Goal: Task Accomplishment & Management: Manage account settings

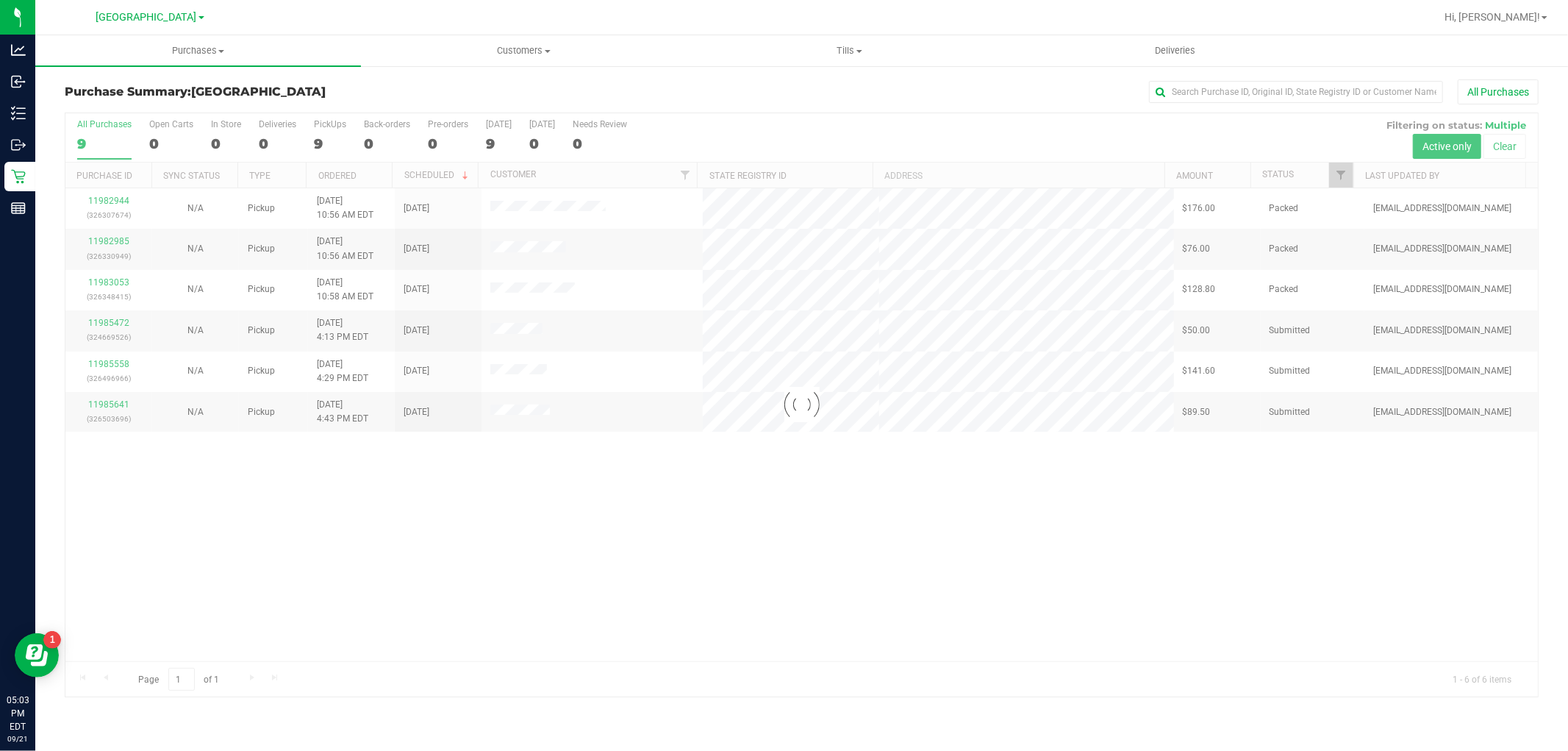
click at [619, 523] on div at bounding box center [802, 405] width 1473 height 583
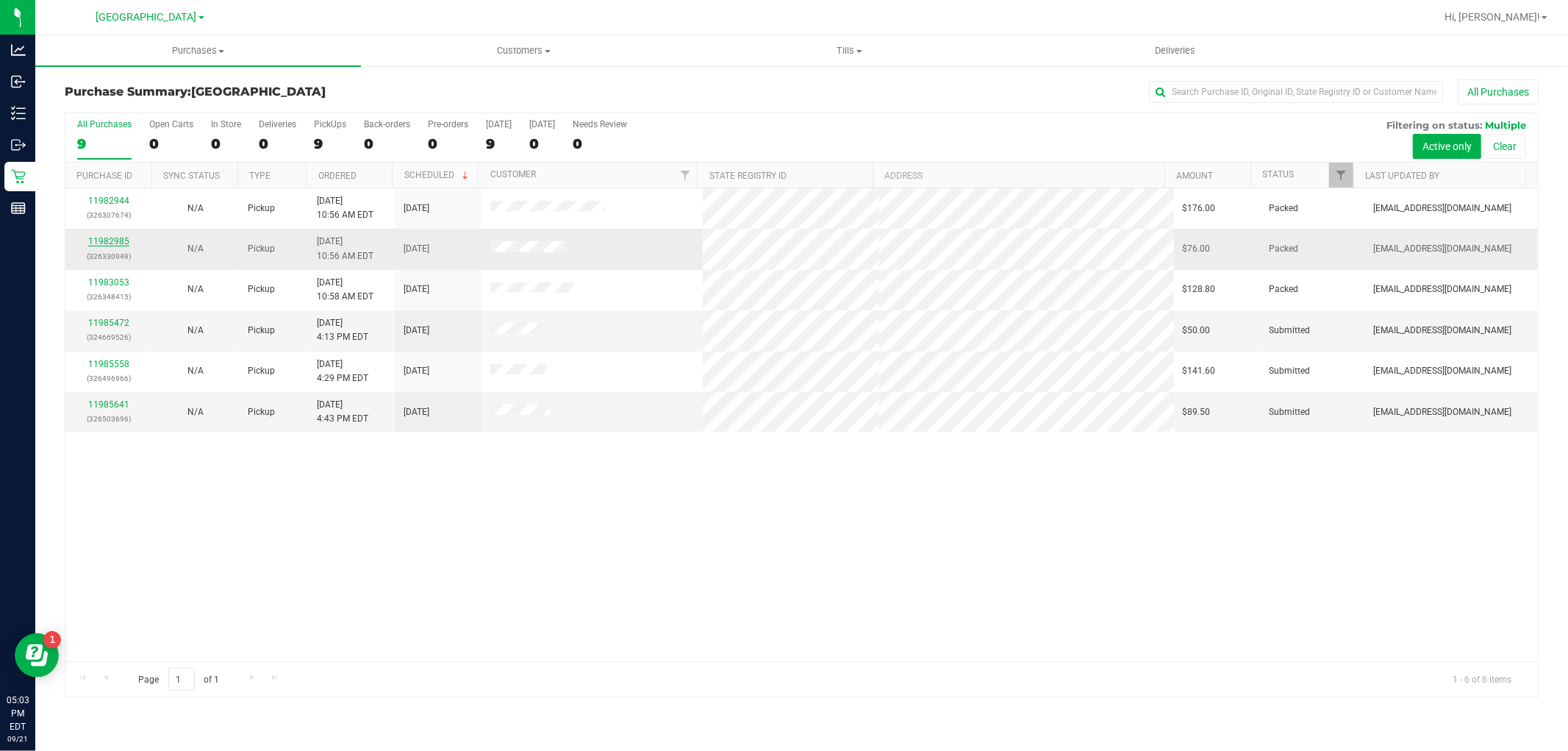
click at [121, 237] on link "11982985" at bounding box center [109, 241] width 42 height 10
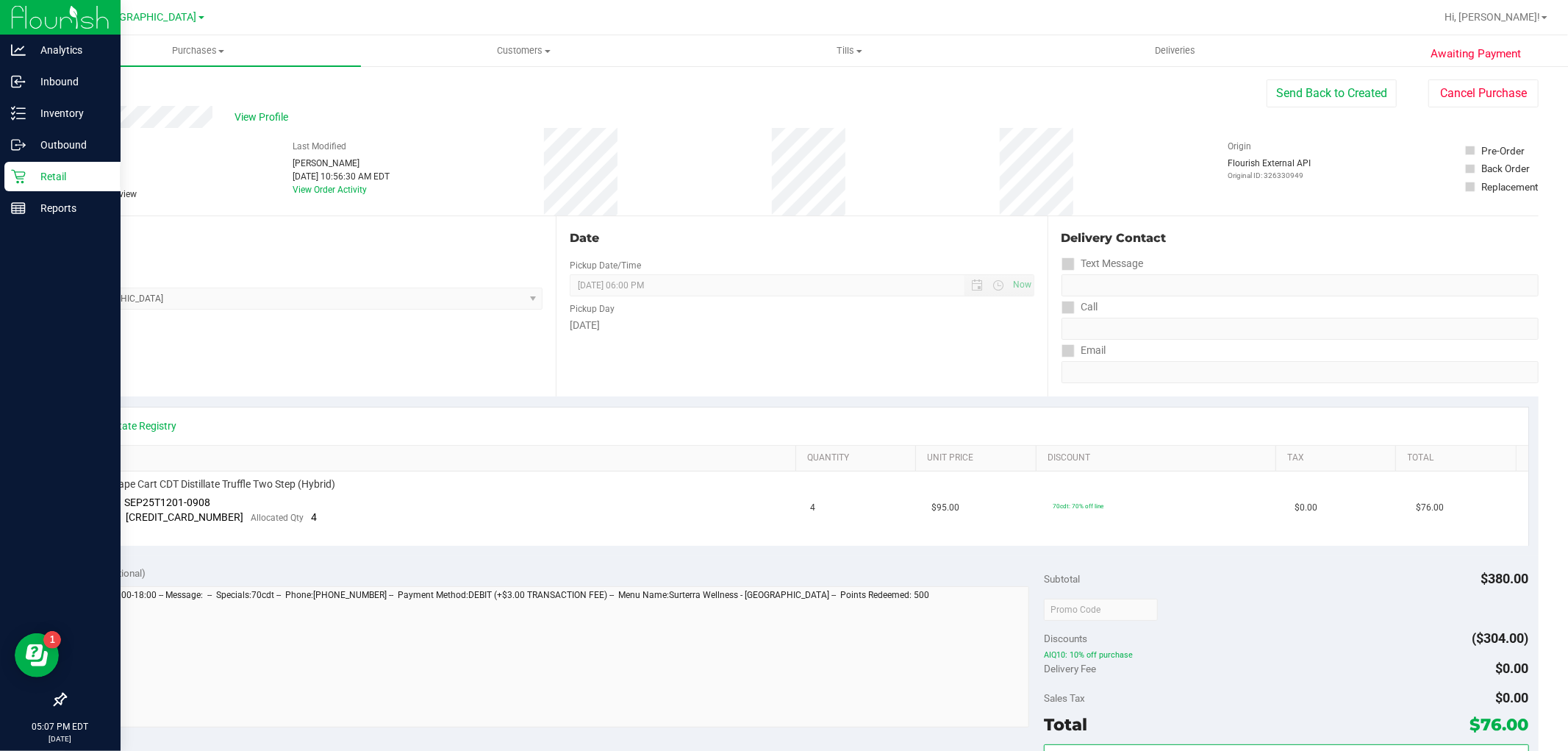
click at [8, 172] on div "Retail" at bounding box center [63, 176] width 116 height 30
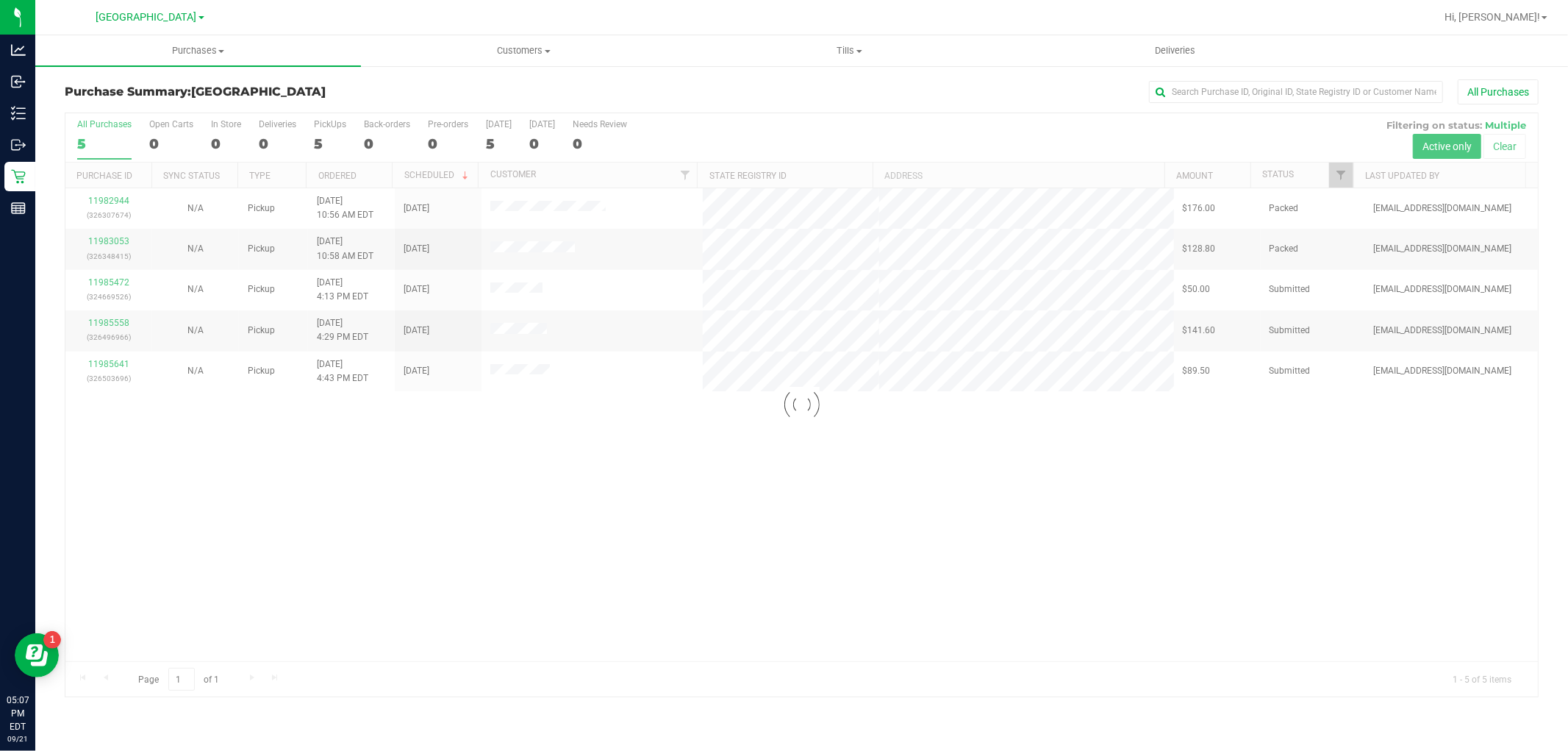
click at [552, 535] on div at bounding box center [802, 405] width 1473 height 583
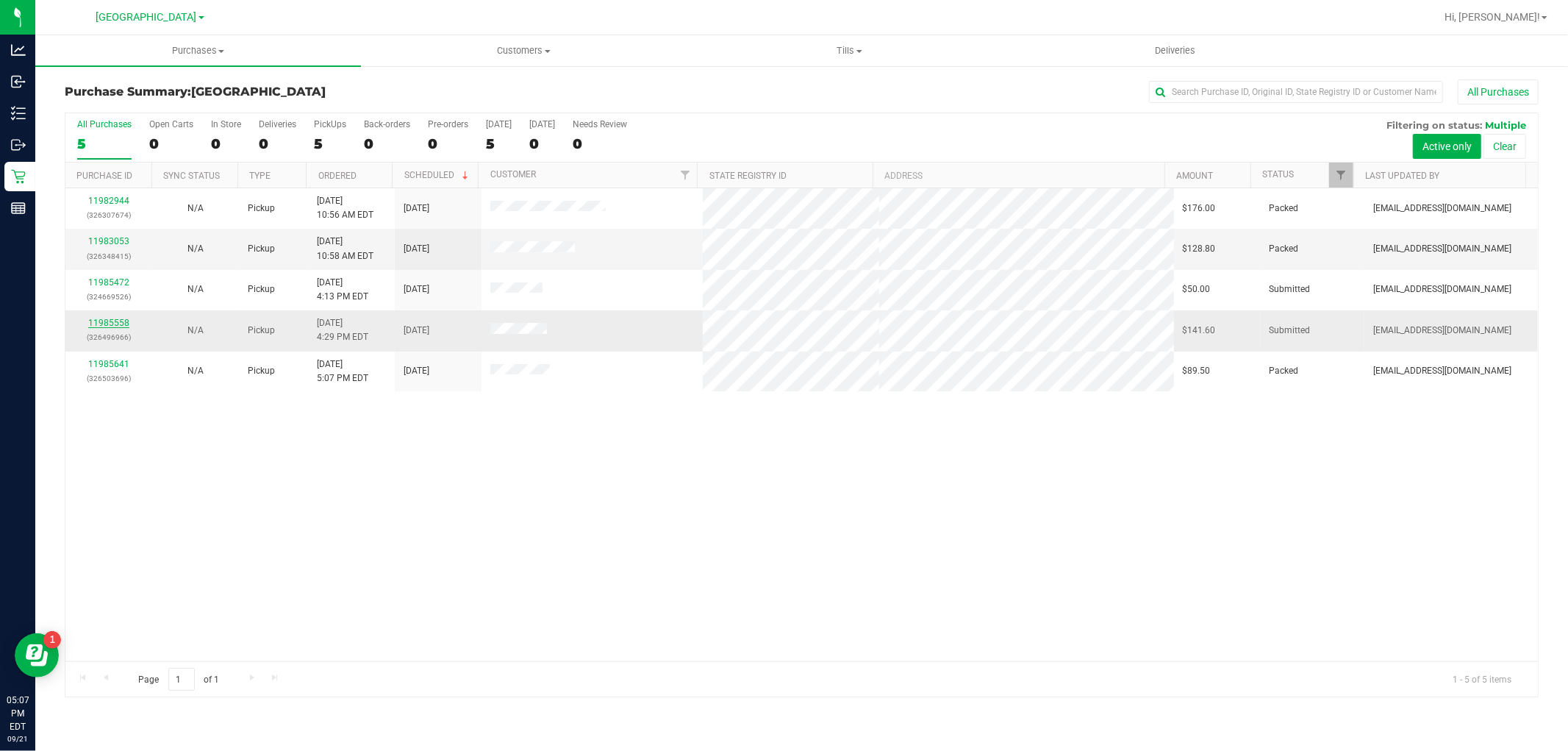
click at [89, 328] on link "11985558" at bounding box center [109, 322] width 42 height 10
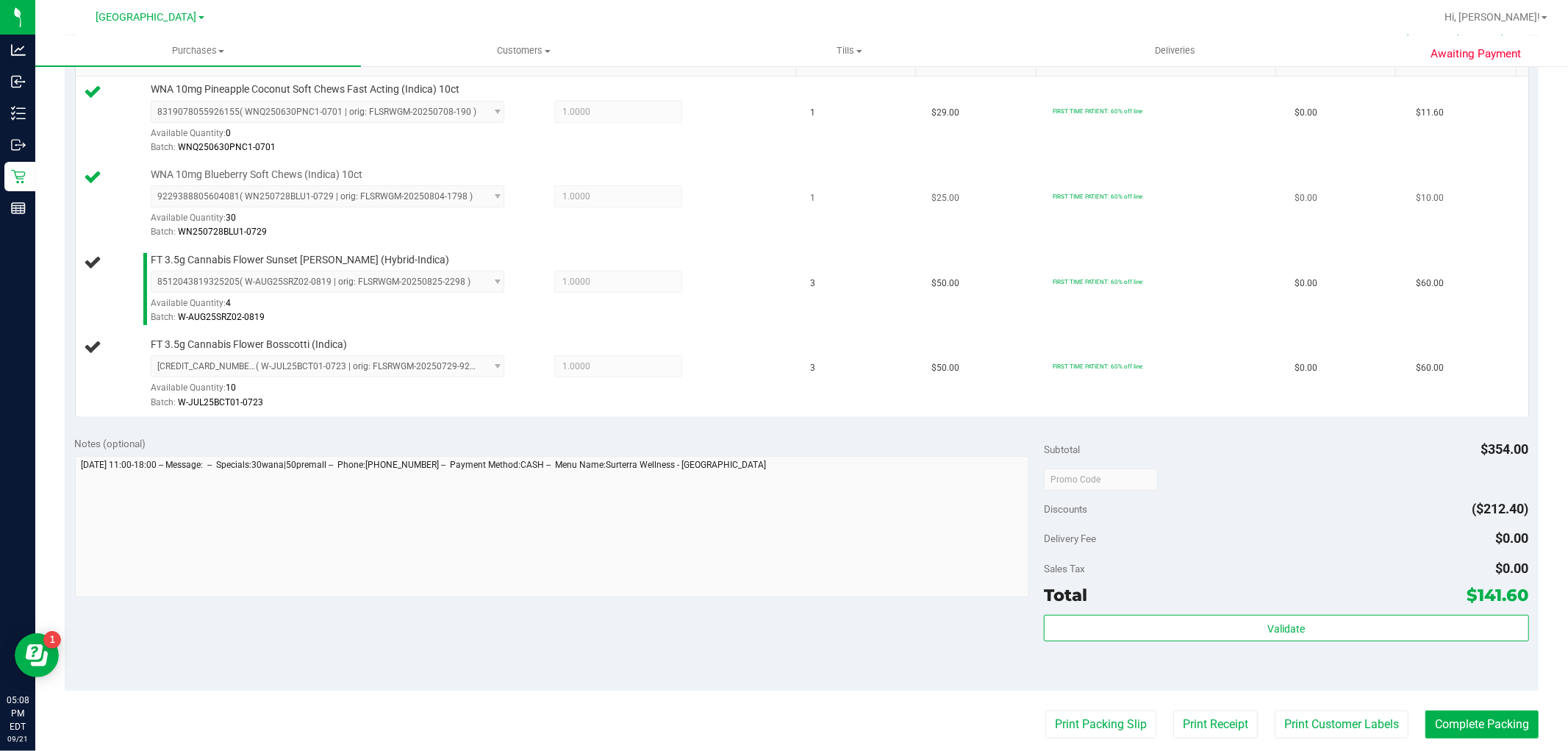
scroll to position [408, 0]
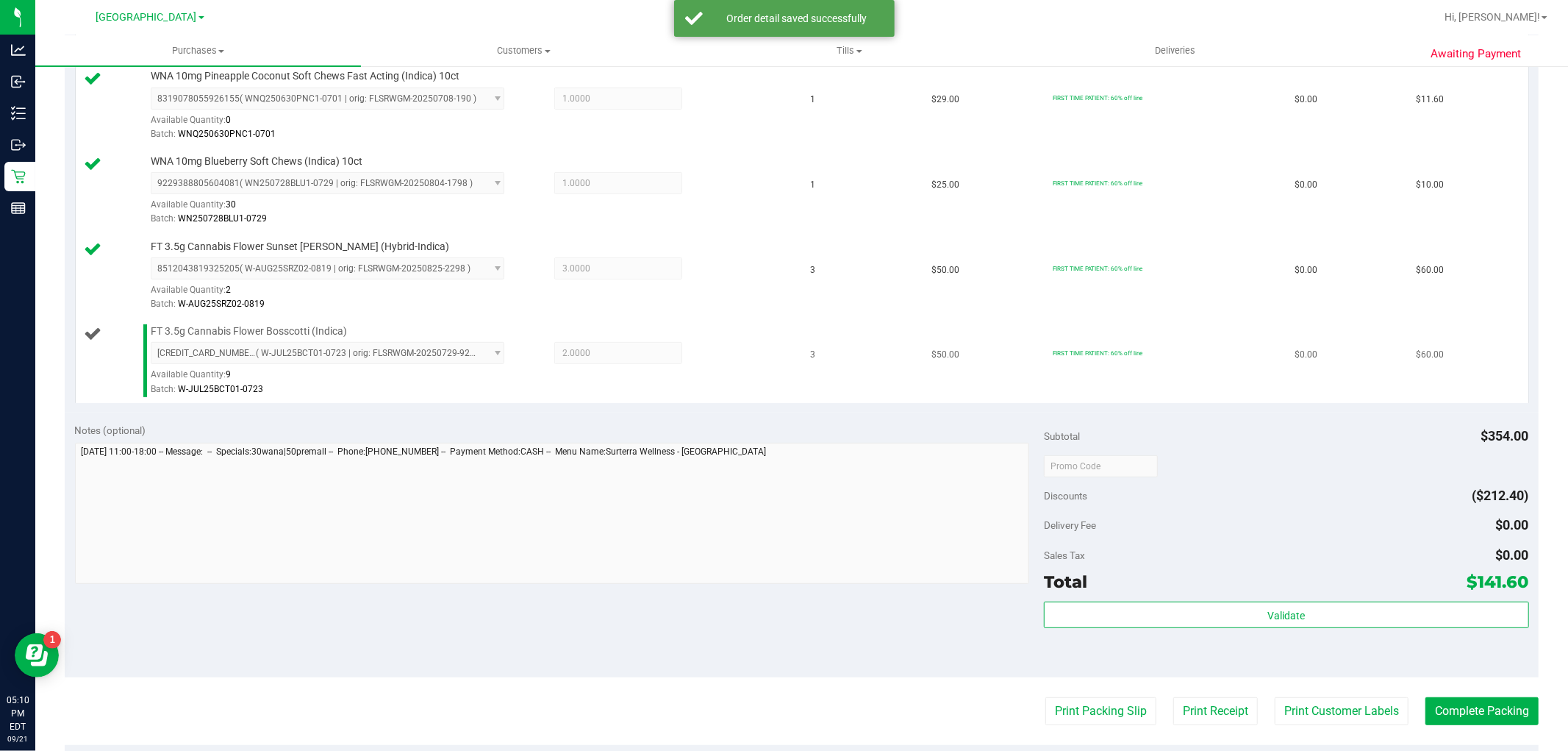
click at [721, 355] on div "[CREDIT_CARD_NUMBER] ( W-JUL25BCT01-0723 | orig: FLSRWGM-20250729-923 ) [CREDIT…" at bounding box center [469, 369] width 638 height 54
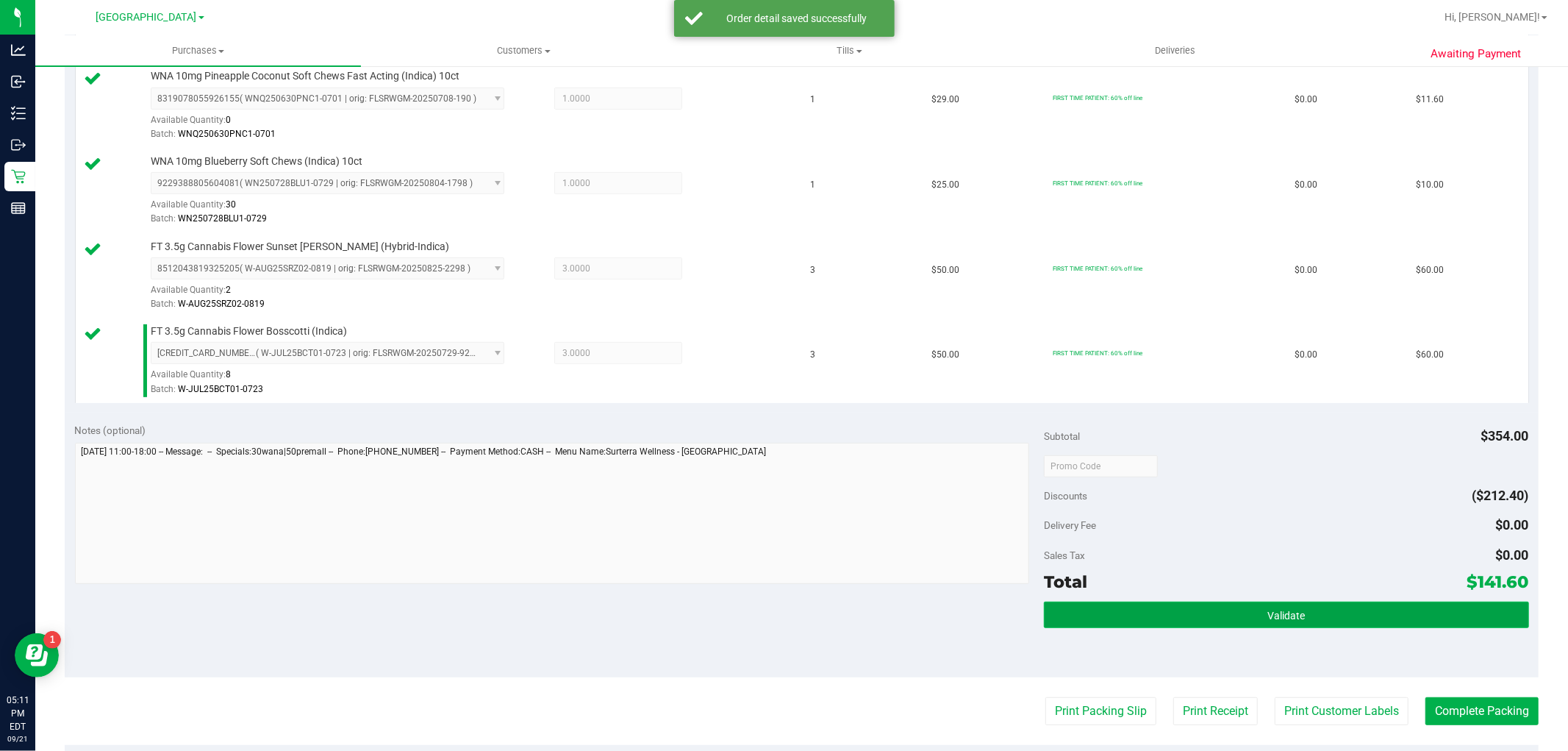
click at [1183, 626] on button "Validate" at bounding box center [1286, 614] width 484 height 27
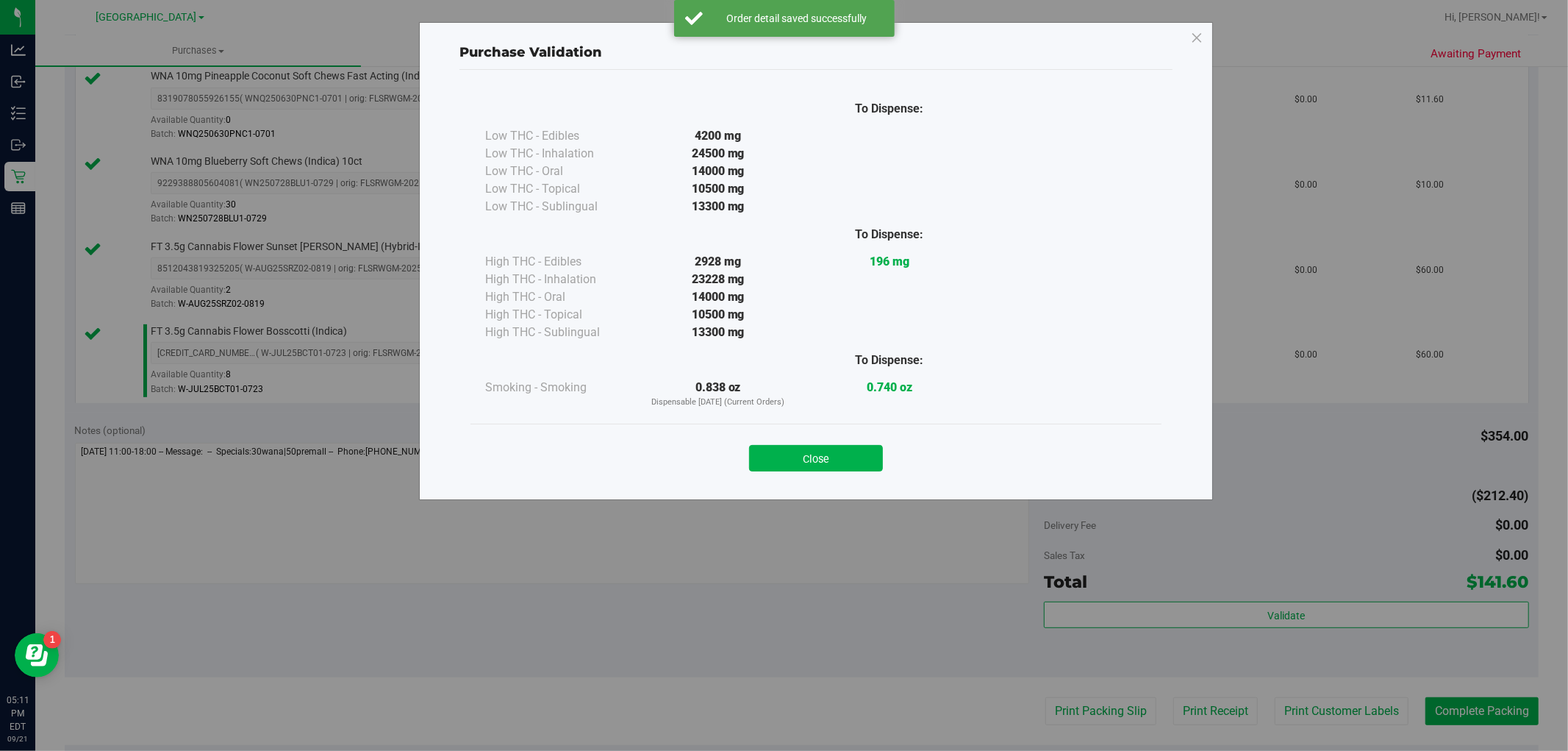
click at [772, 460] on button "Close" at bounding box center [815, 458] width 134 height 27
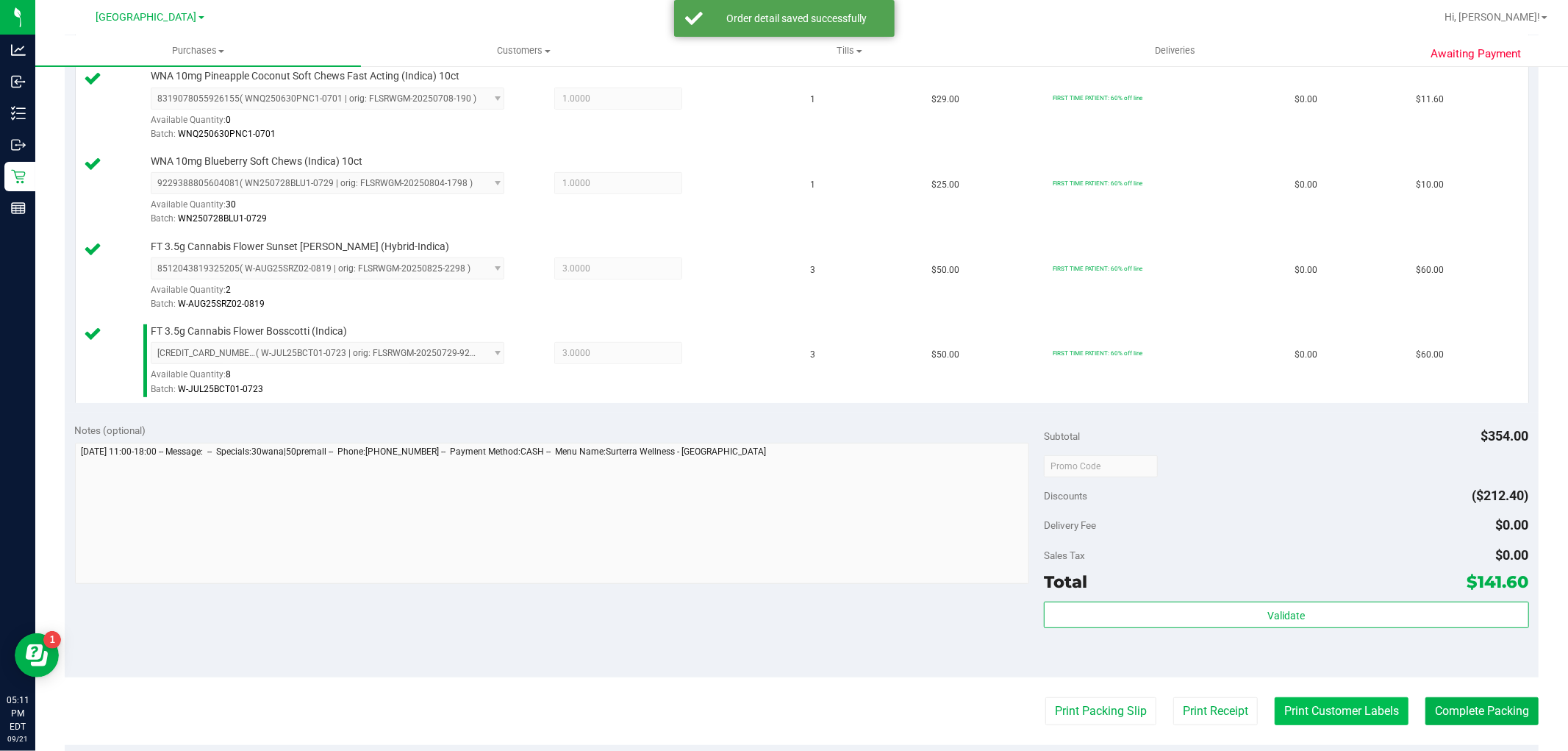
click at [1303, 701] on button "Print Customer Labels" at bounding box center [1341, 711] width 134 height 28
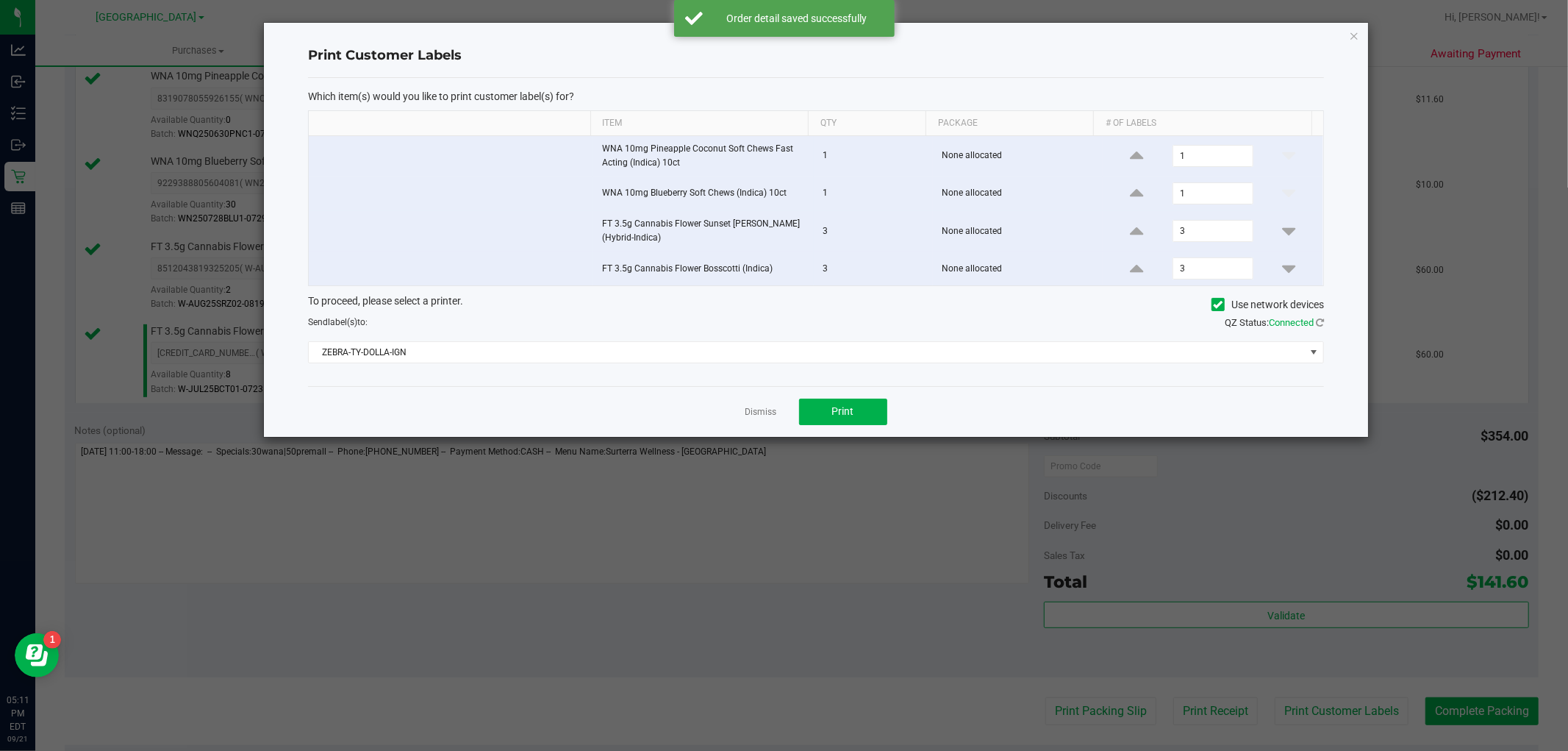
click at [825, 398] on div "Dismiss Print" at bounding box center [816, 411] width 1016 height 51
click at [828, 409] on button "Print" at bounding box center [844, 411] width 89 height 27
click at [753, 411] on link "Dismiss" at bounding box center [761, 412] width 31 height 13
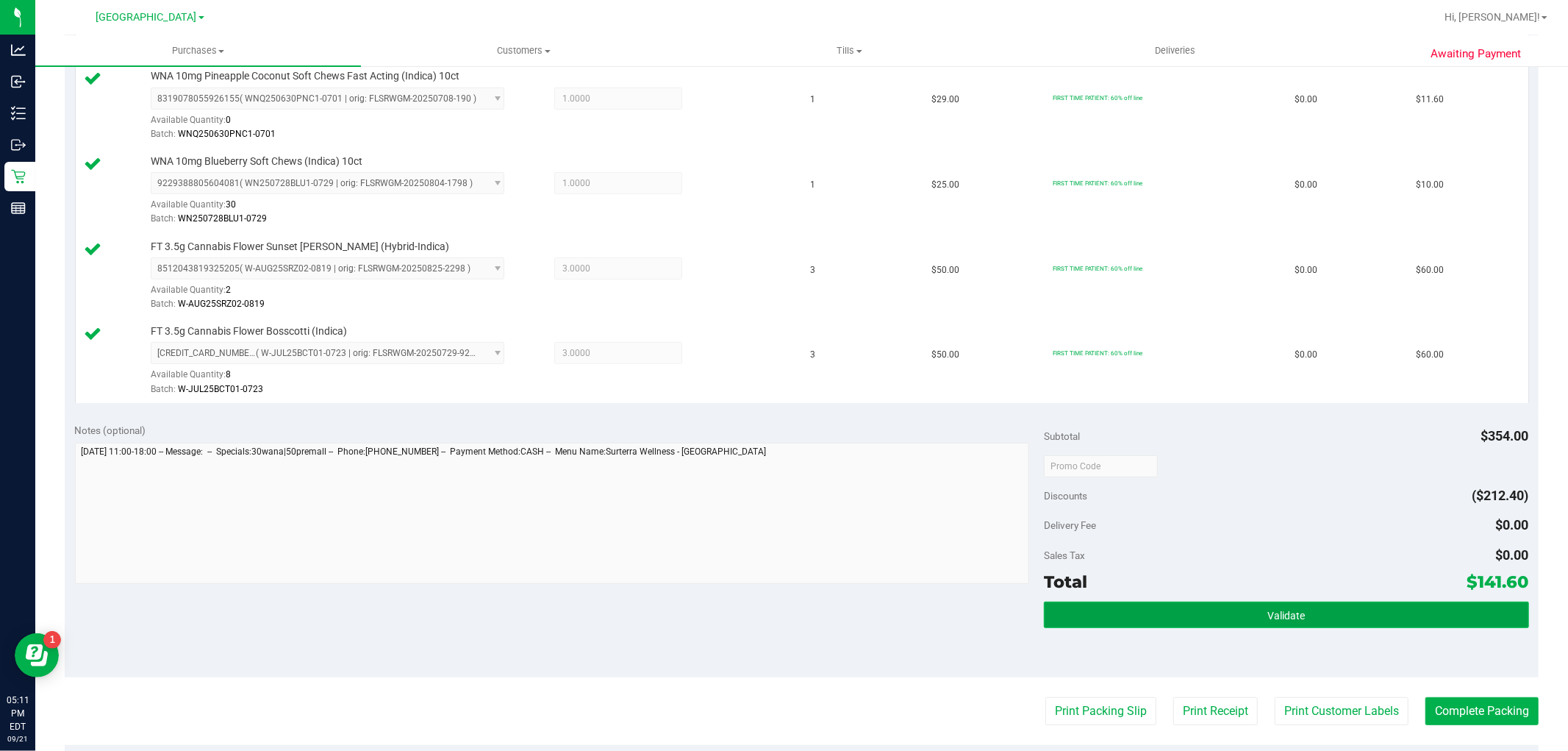
click at [1269, 603] on button "Validate" at bounding box center [1286, 614] width 484 height 27
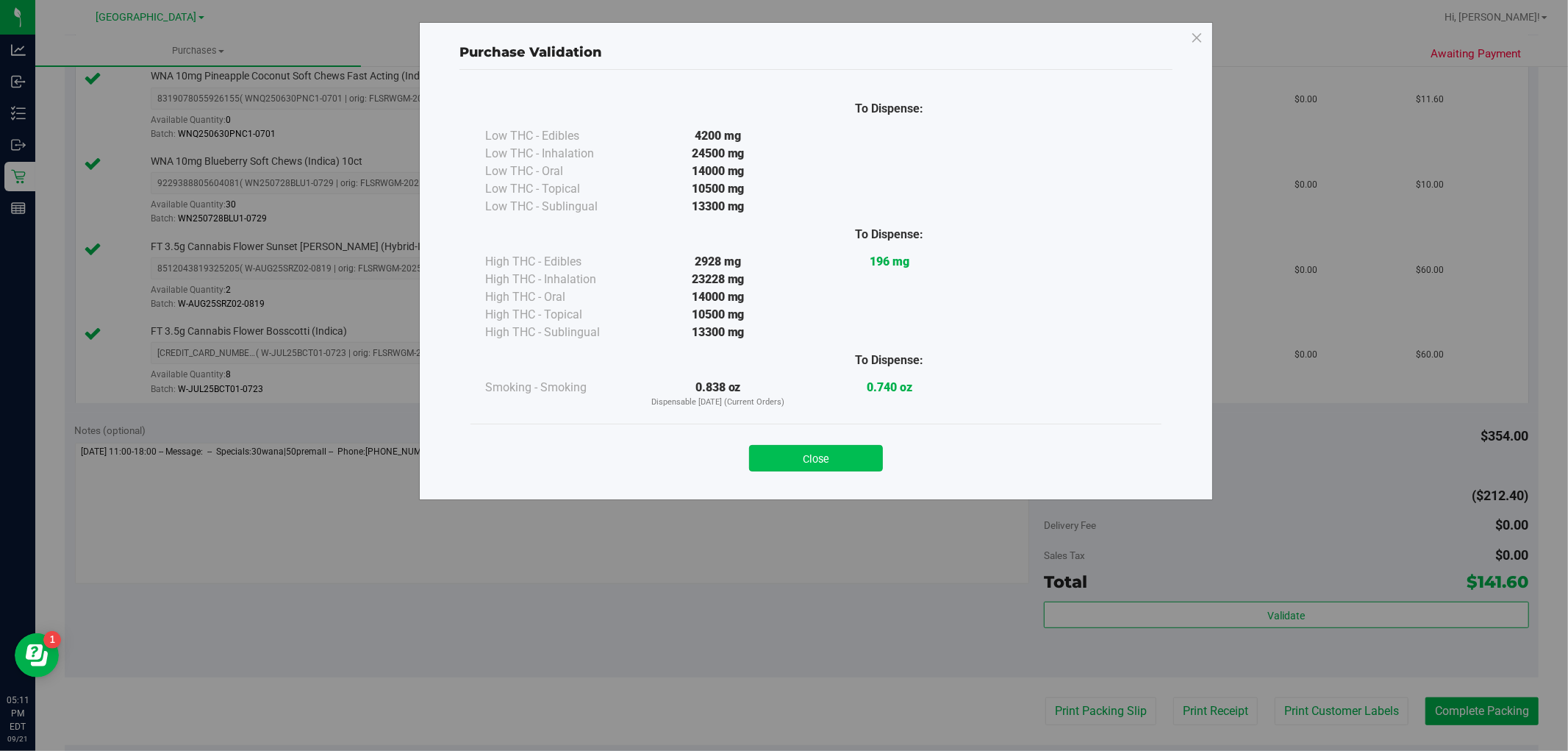
click at [836, 445] on button "Close" at bounding box center [815, 458] width 134 height 27
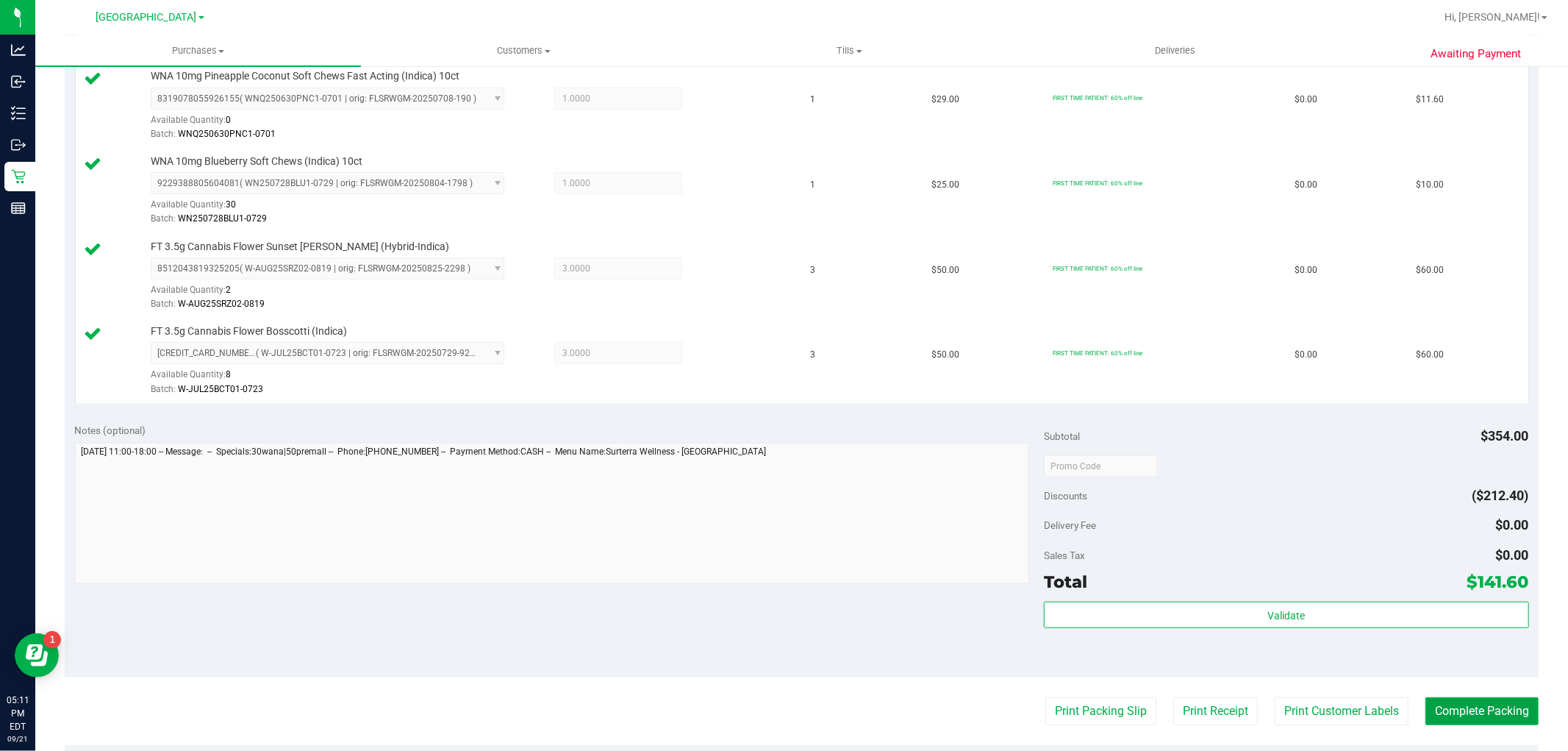
click at [1462, 699] on button "Complete Packing" at bounding box center [1482, 711] width 113 height 28
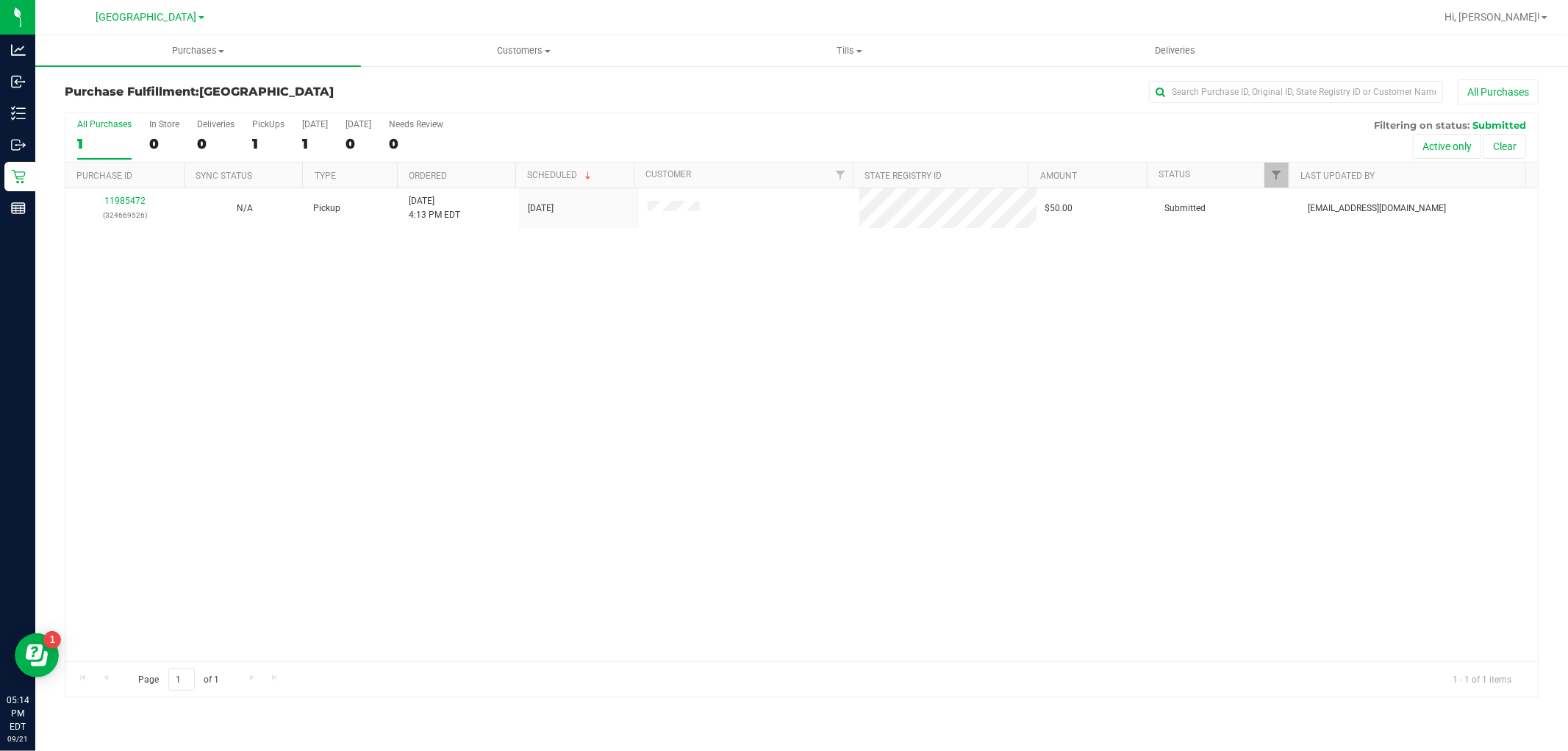
click at [577, 332] on div "11985472 (324669526) N/A Pickup [DATE] 4:13 PM EDT 9/21/2025 $50.00 Submitted […" at bounding box center [802, 424] width 1473 height 473
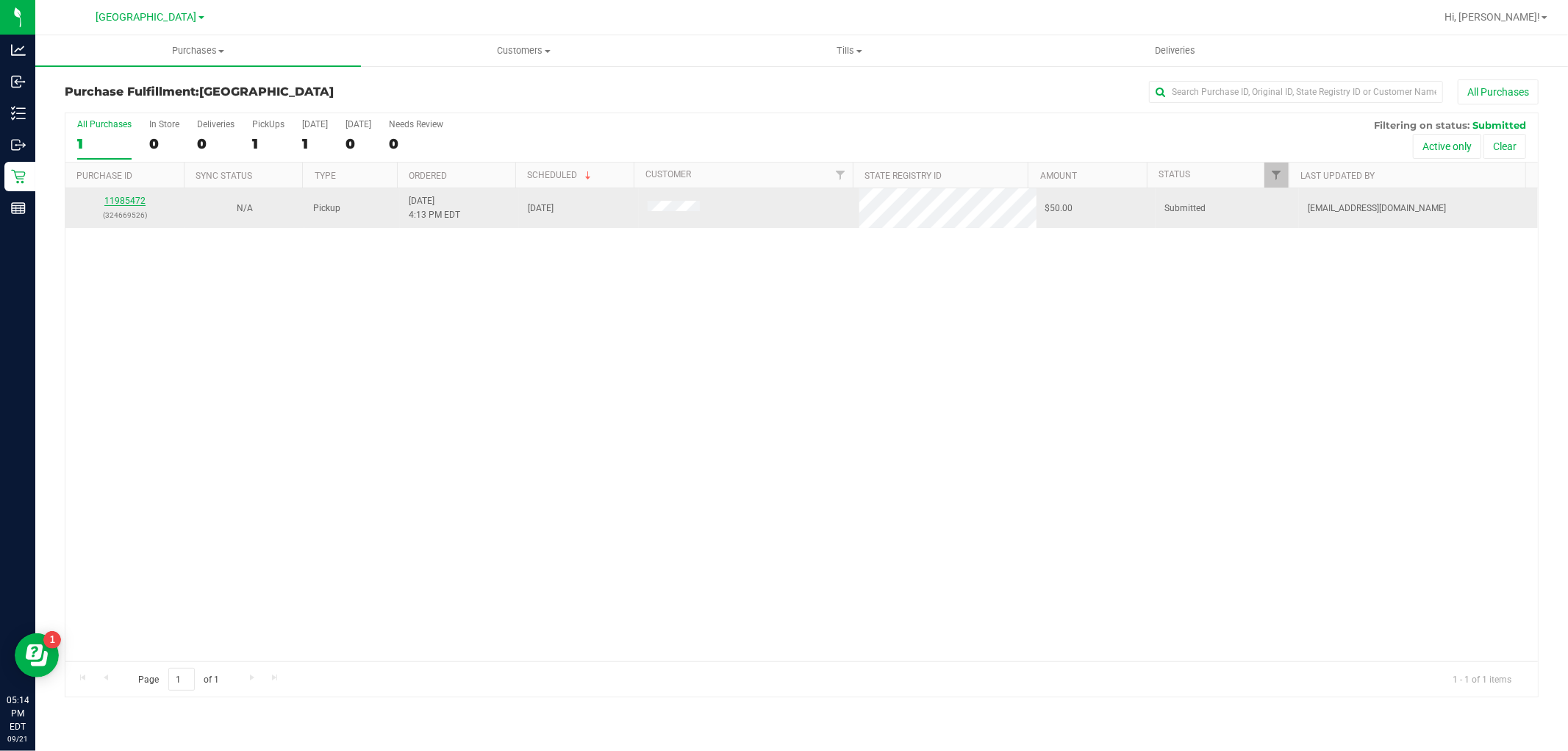
click at [137, 197] on link "11985472" at bounding box center [125, 200] width 42 height 10
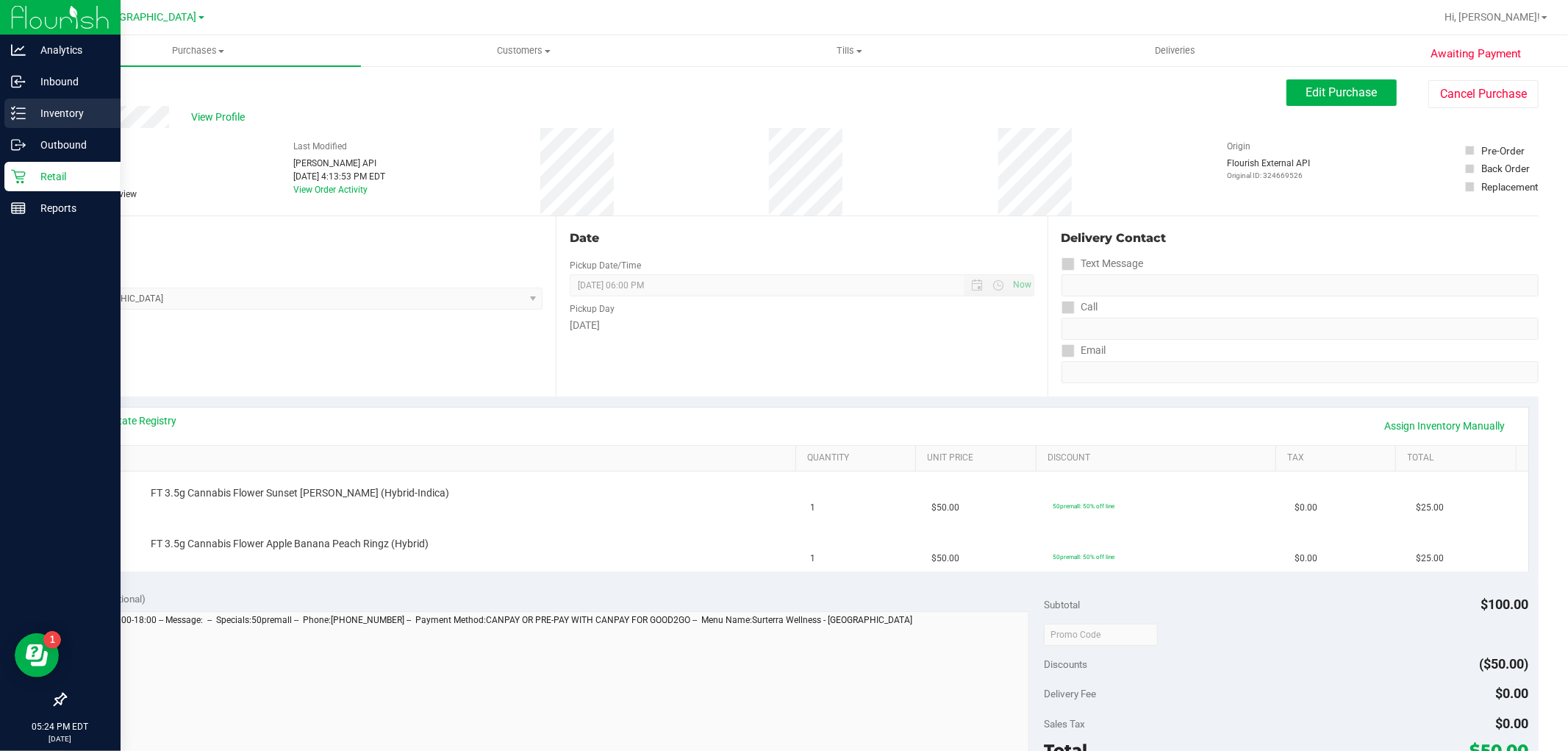
click at [54, 111] on p "Inventory" at bounding box center [70, 113] width 89 height 18
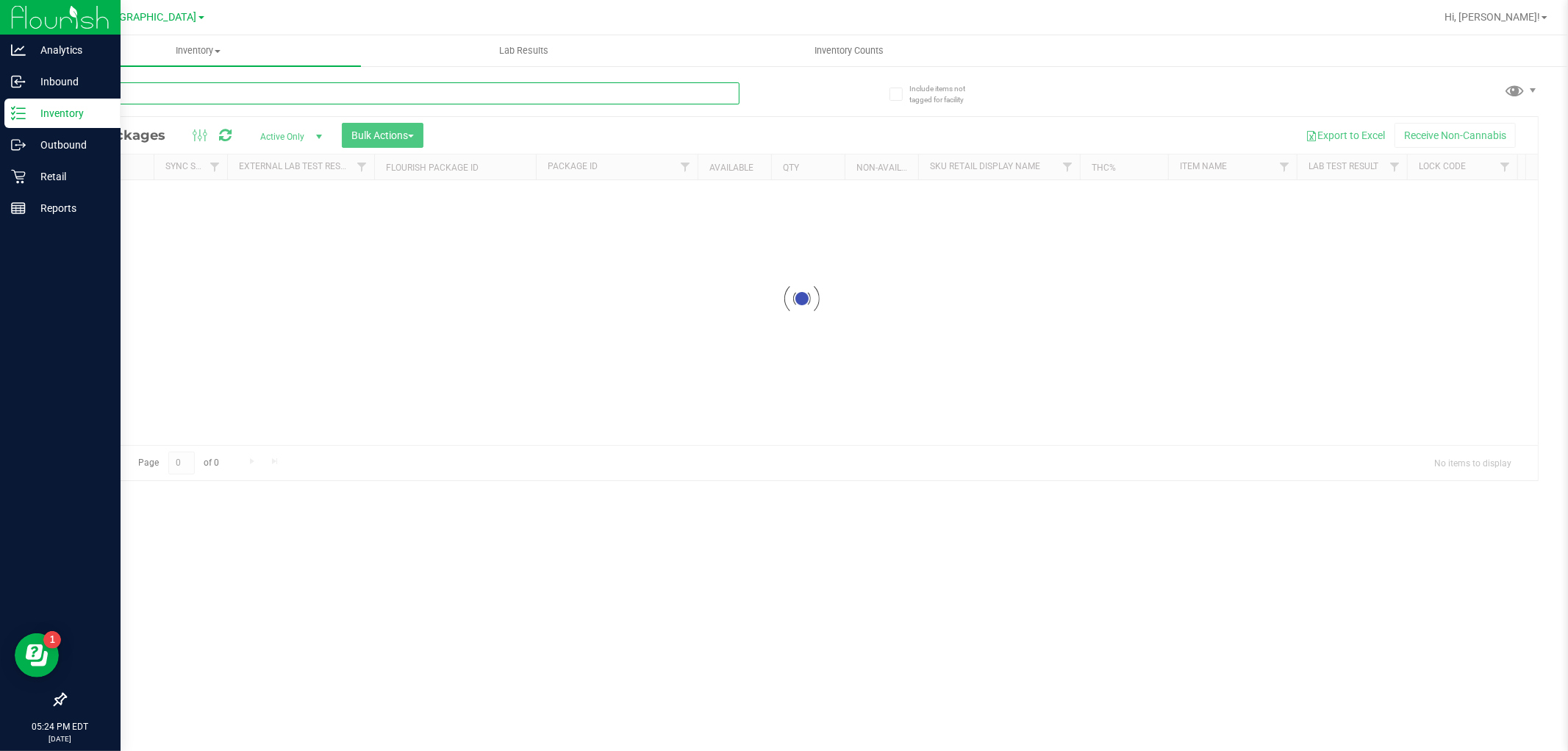
click at [148, 90] on input "text" at bounding box center [402, 93] width 675 height 22
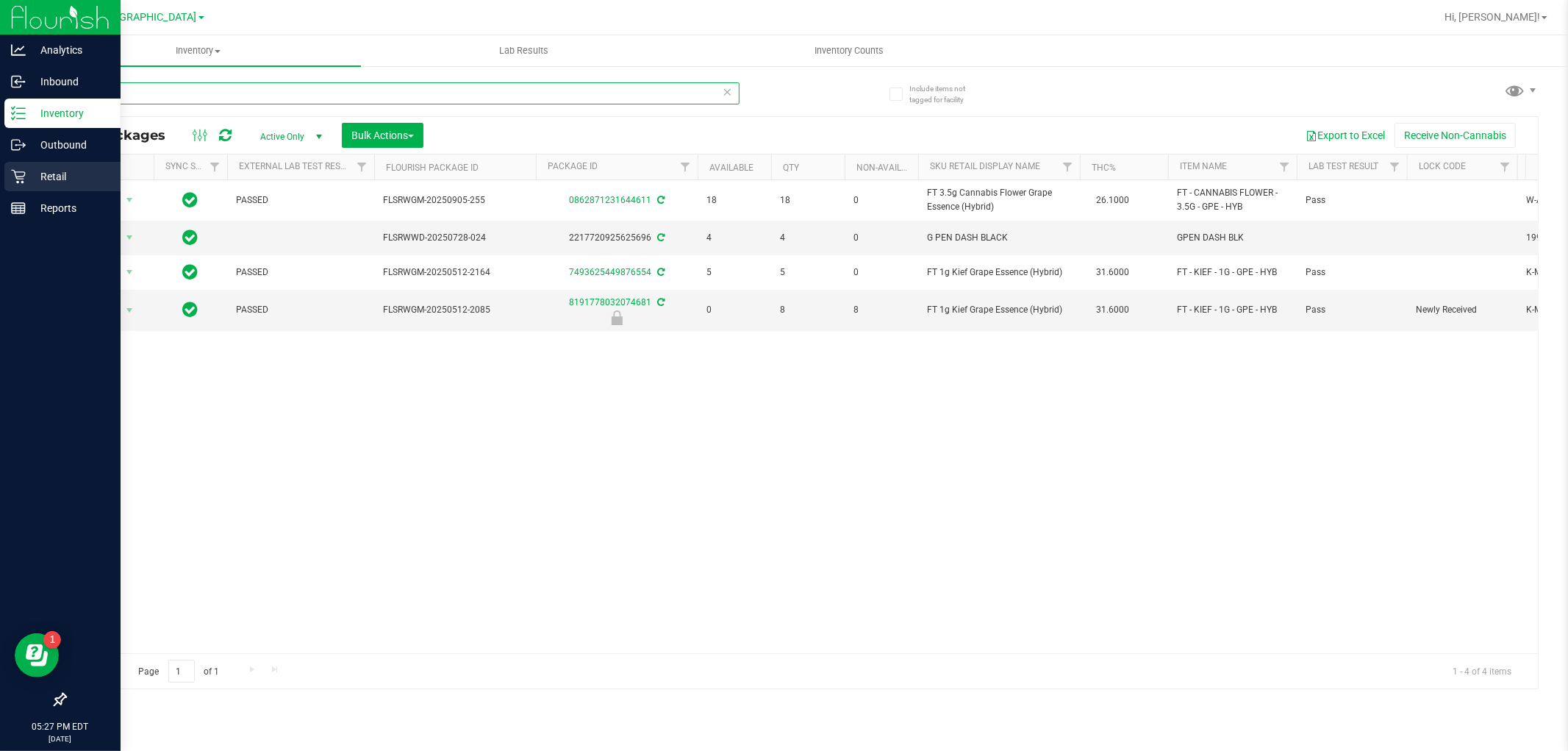
type input "gpe"
click at [45, 176] on p "Retail" at bounding box center [70, 176] width 89 height 18
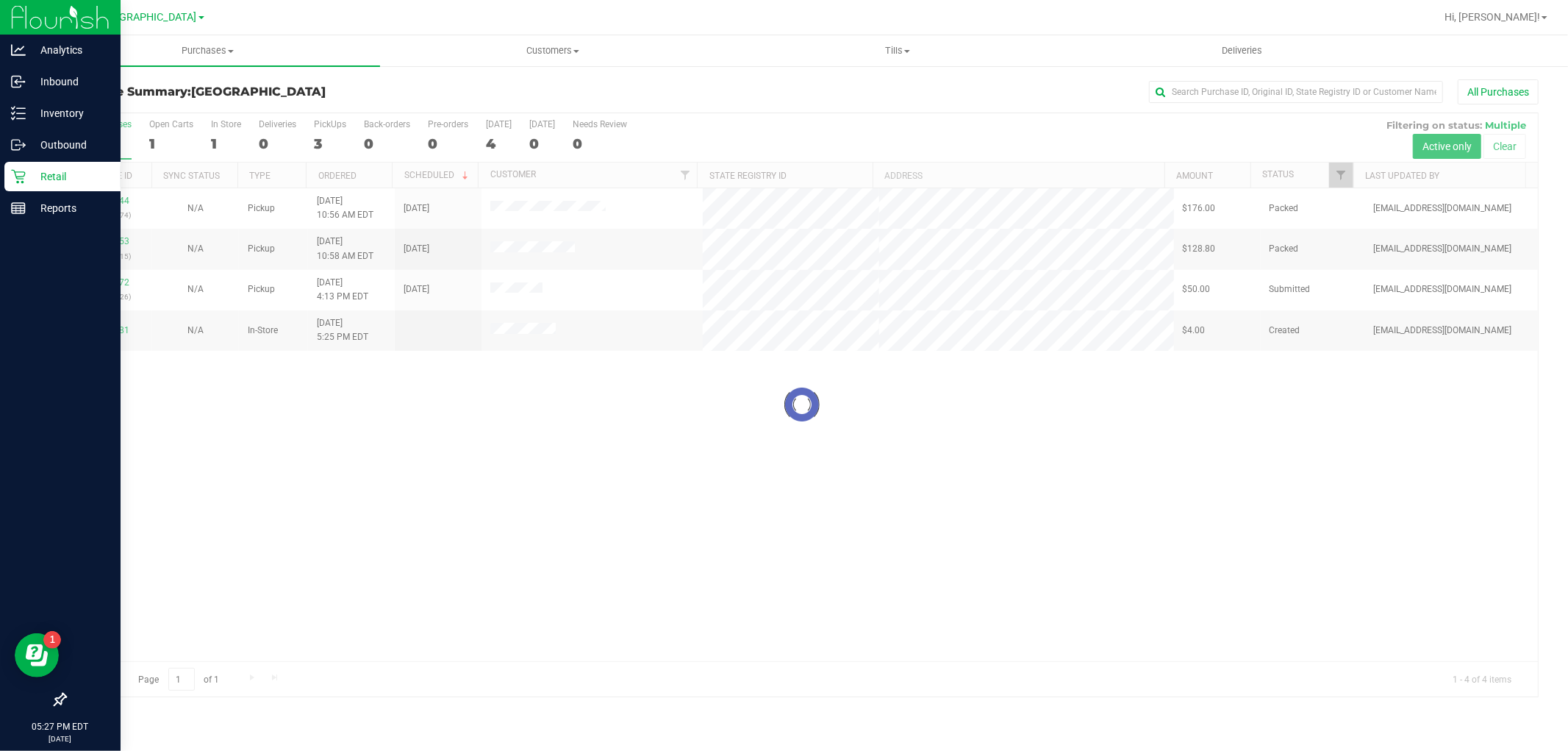
click at [539, 280] on div at bounding box center [802, 405] width 1473 height 583
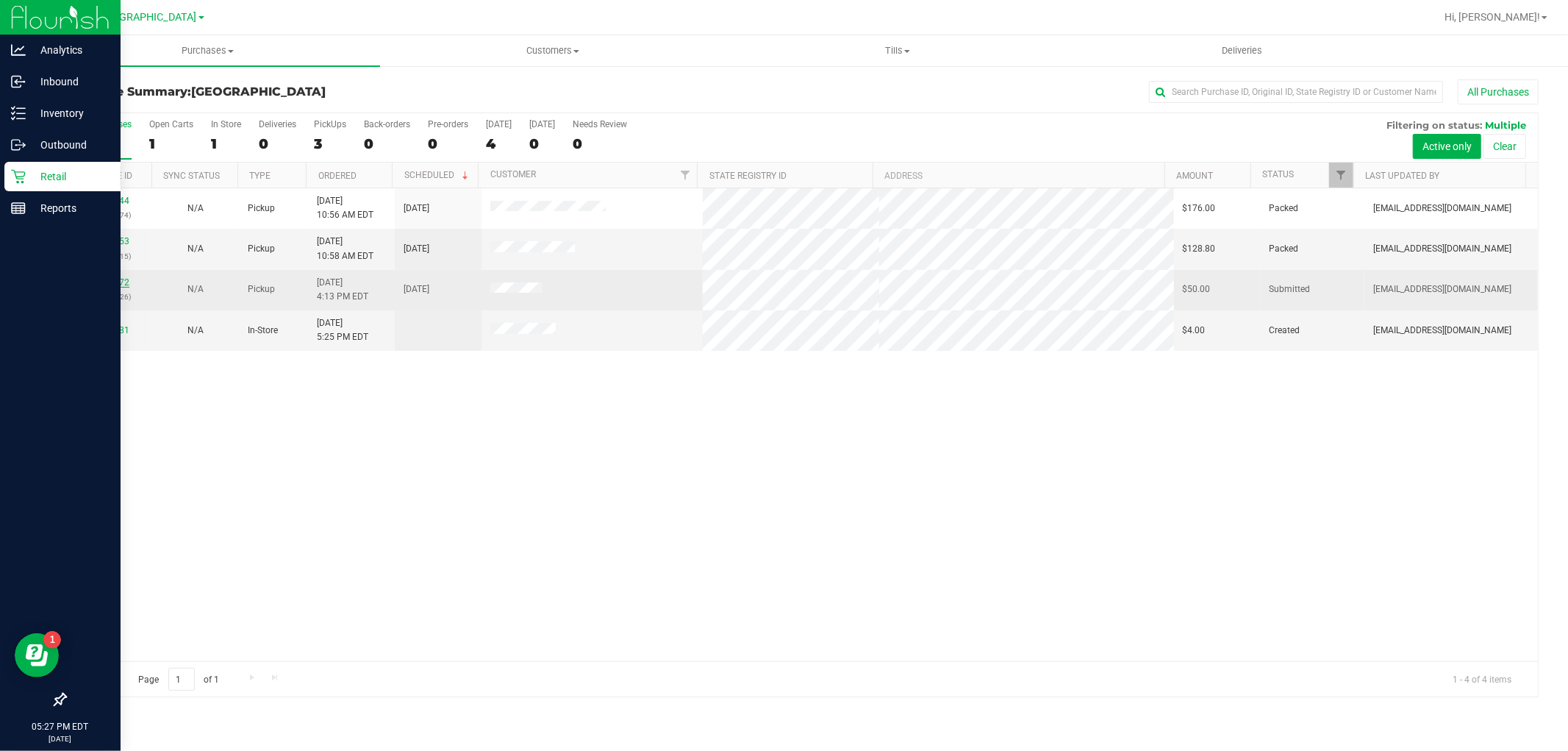
click at [115, 281] on link "11985472" at bounding box center [109, 282] width 42 height 10
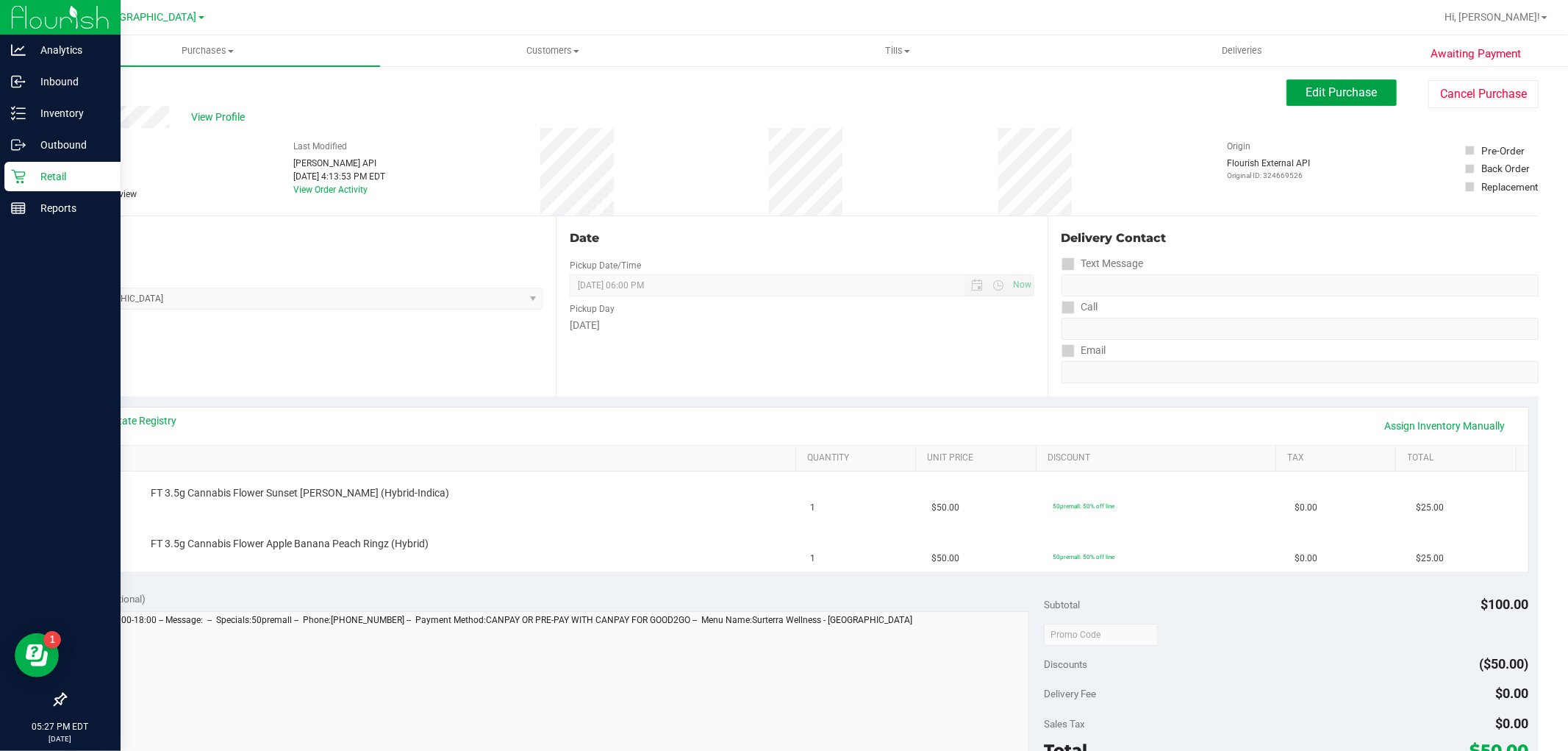
click at [1343, 94] on span "Edit Purchase" at bounding box center [1342, 91] width 71 height 14
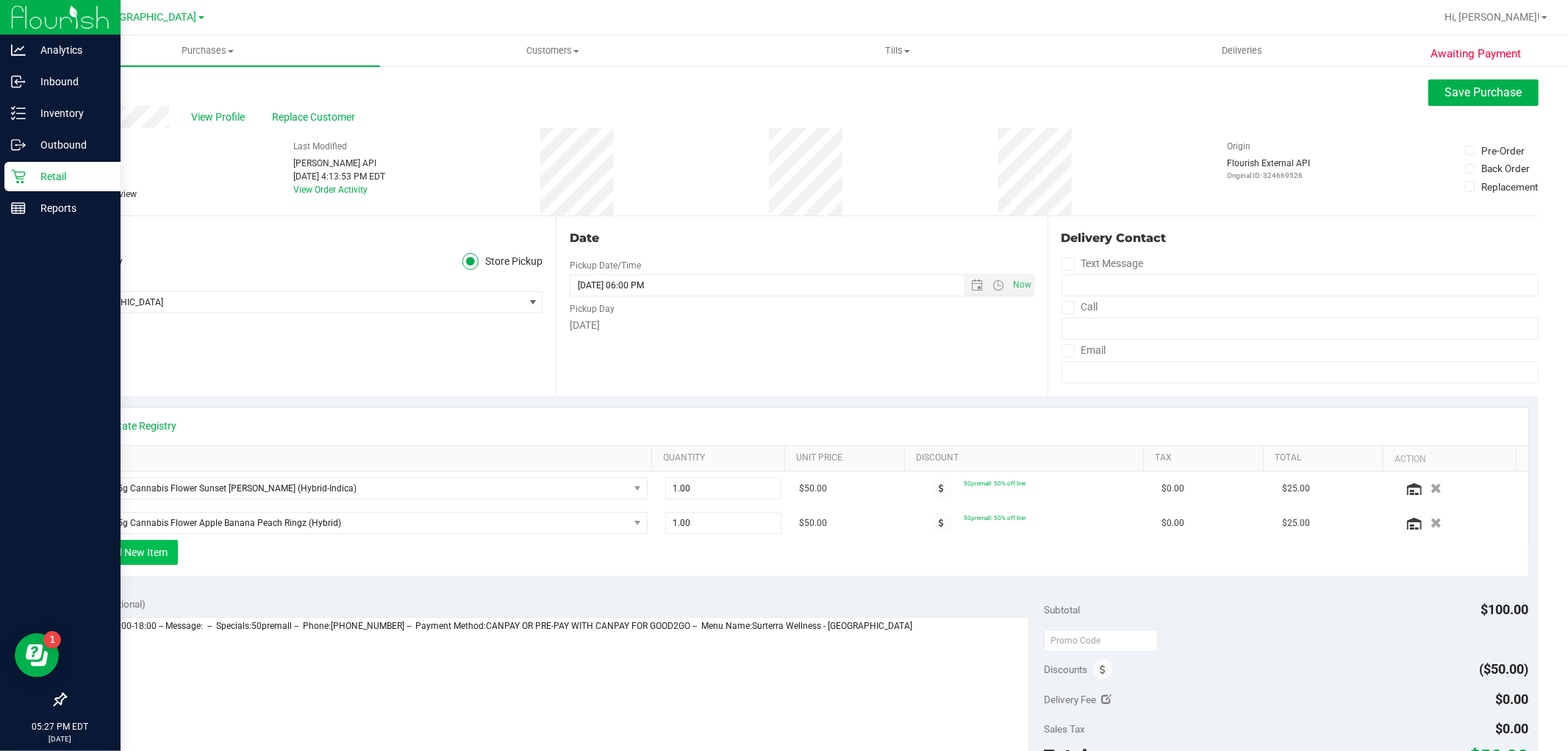
click at [150, 555] on button "+ Add New Item" at bounding box center [132, 552] width 91 height 25
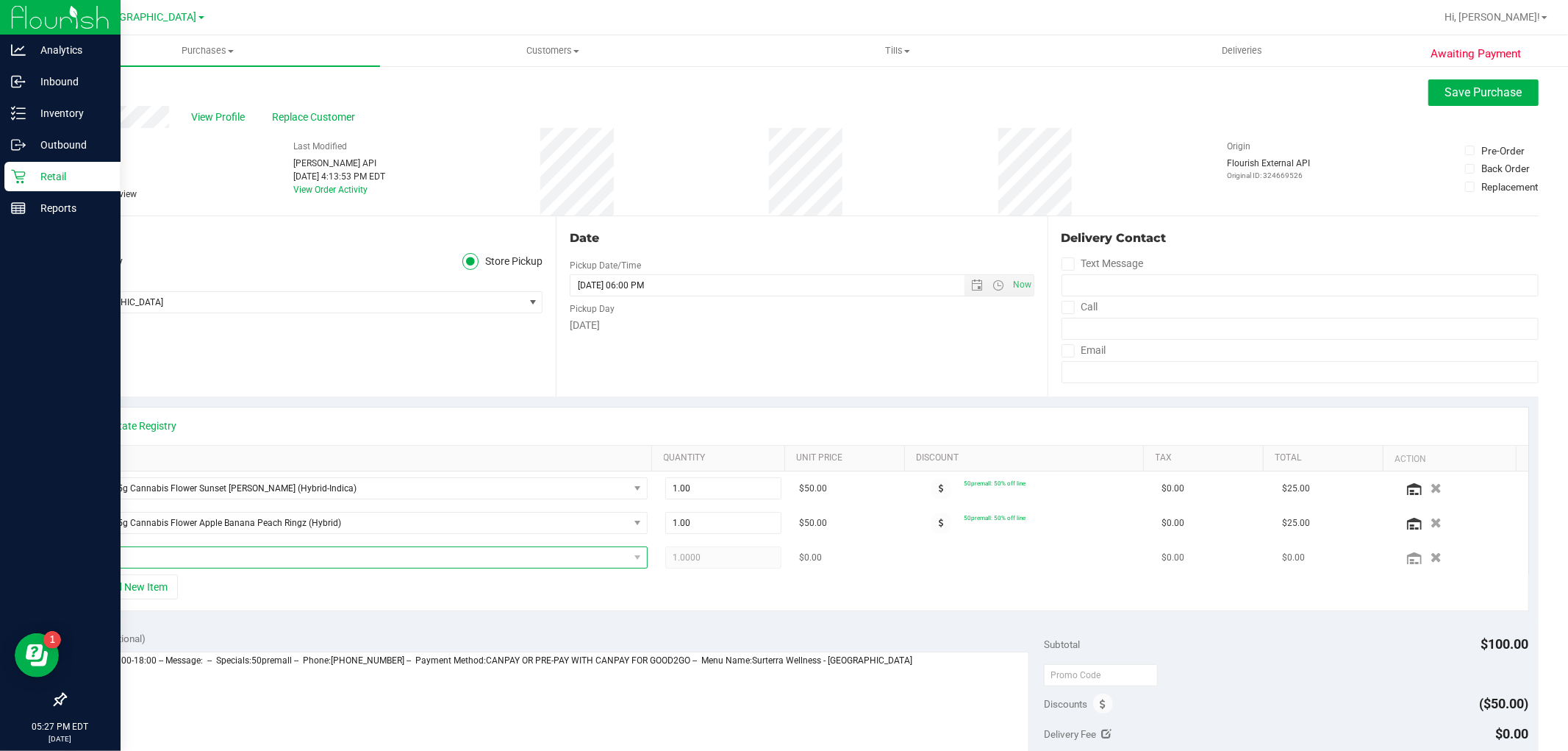
click at [331, 564] on span "NO DATA FOUND" at bounding box center [356, 557] width 543 height 20
type input "mec"
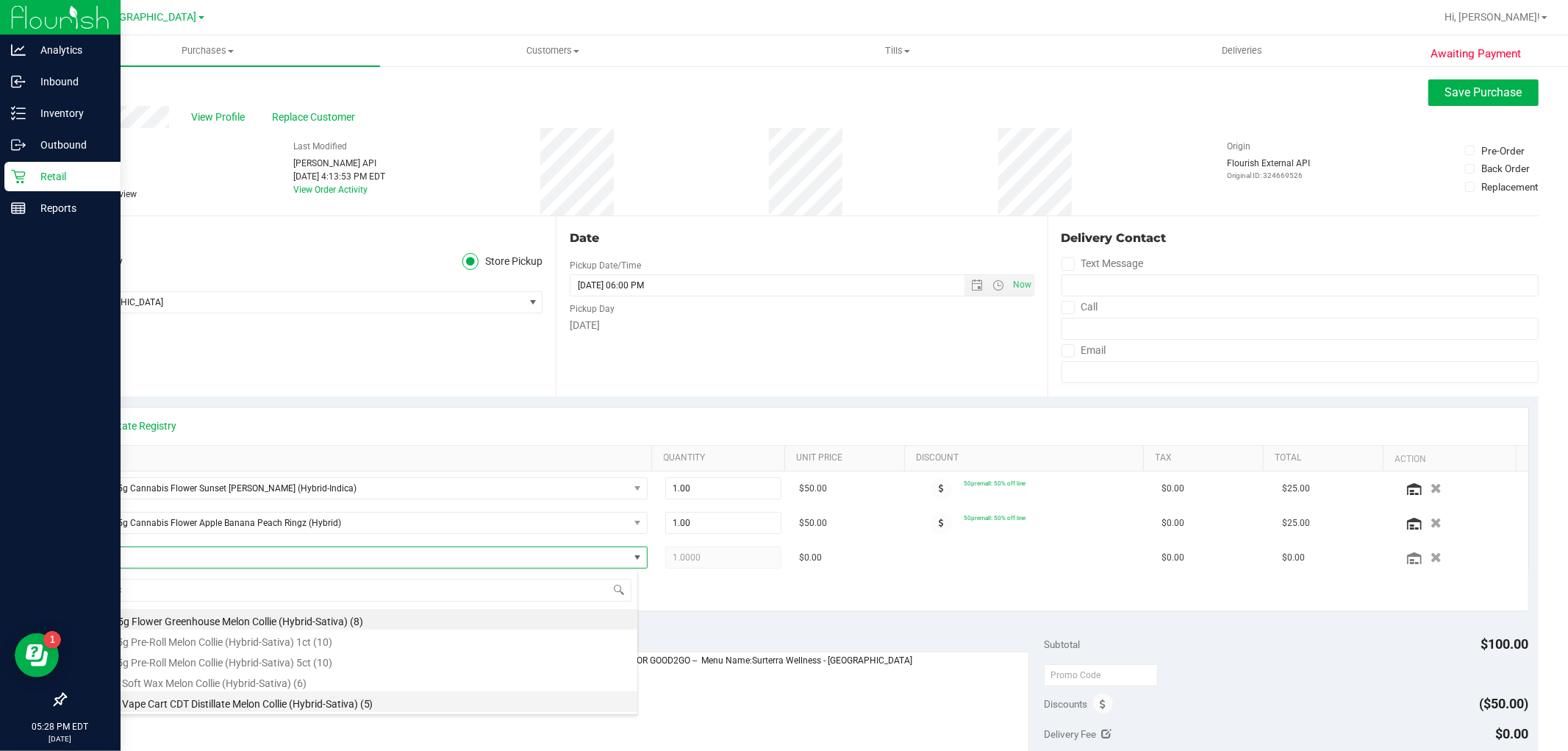
click at [199, 702] on li "FT 1g Vape Cart CDT Distillate Melon Collie (Hybrid-Sativa) (5)" at bounding box center [361, 701] width 552 height 20
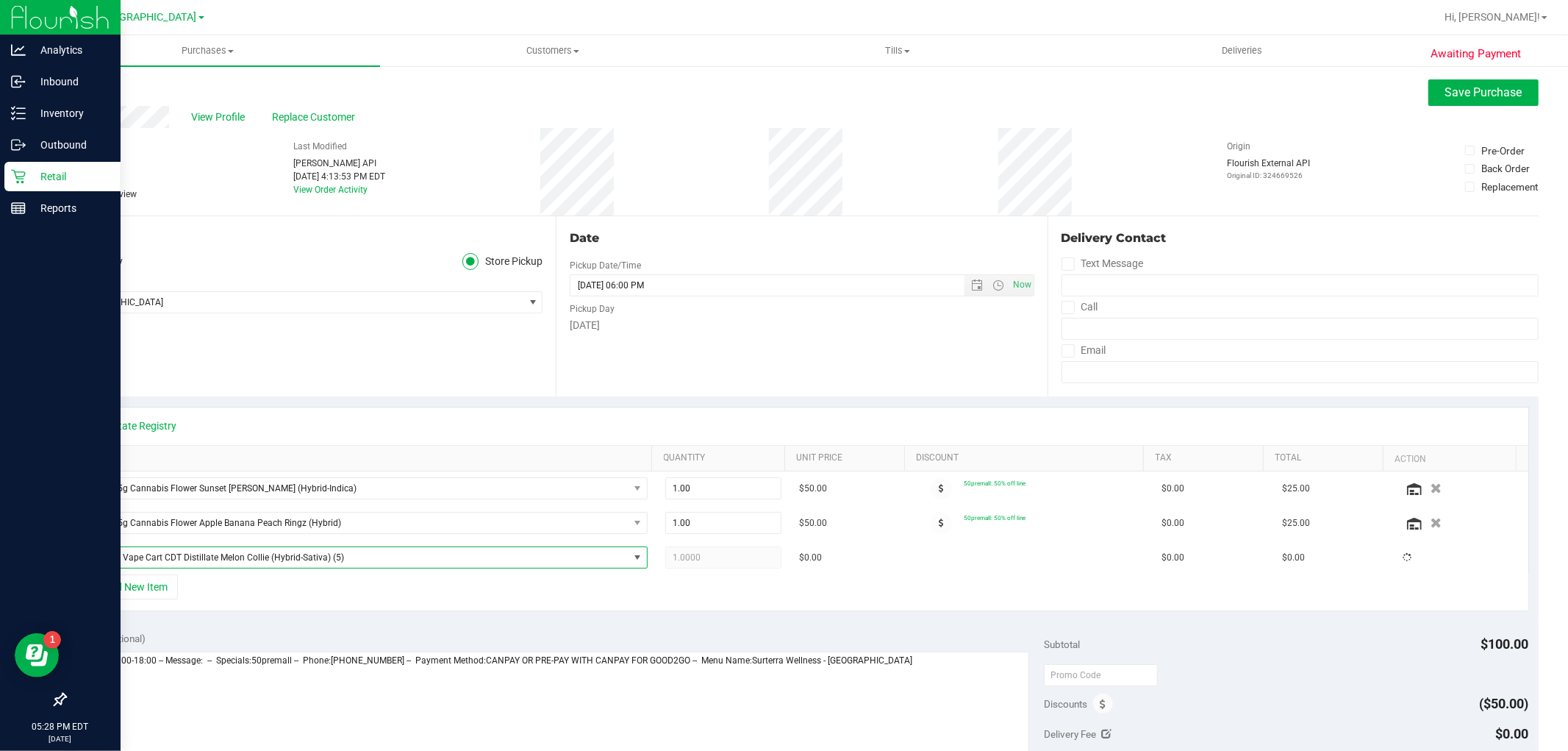
click at [250, 611] on div "+ Add New Item" at bounding box center [802, 593] width 1455 height 37
click at [1444, 100] on button "Save Purchase" at bounding box center [1484, 92] width 111 height 27
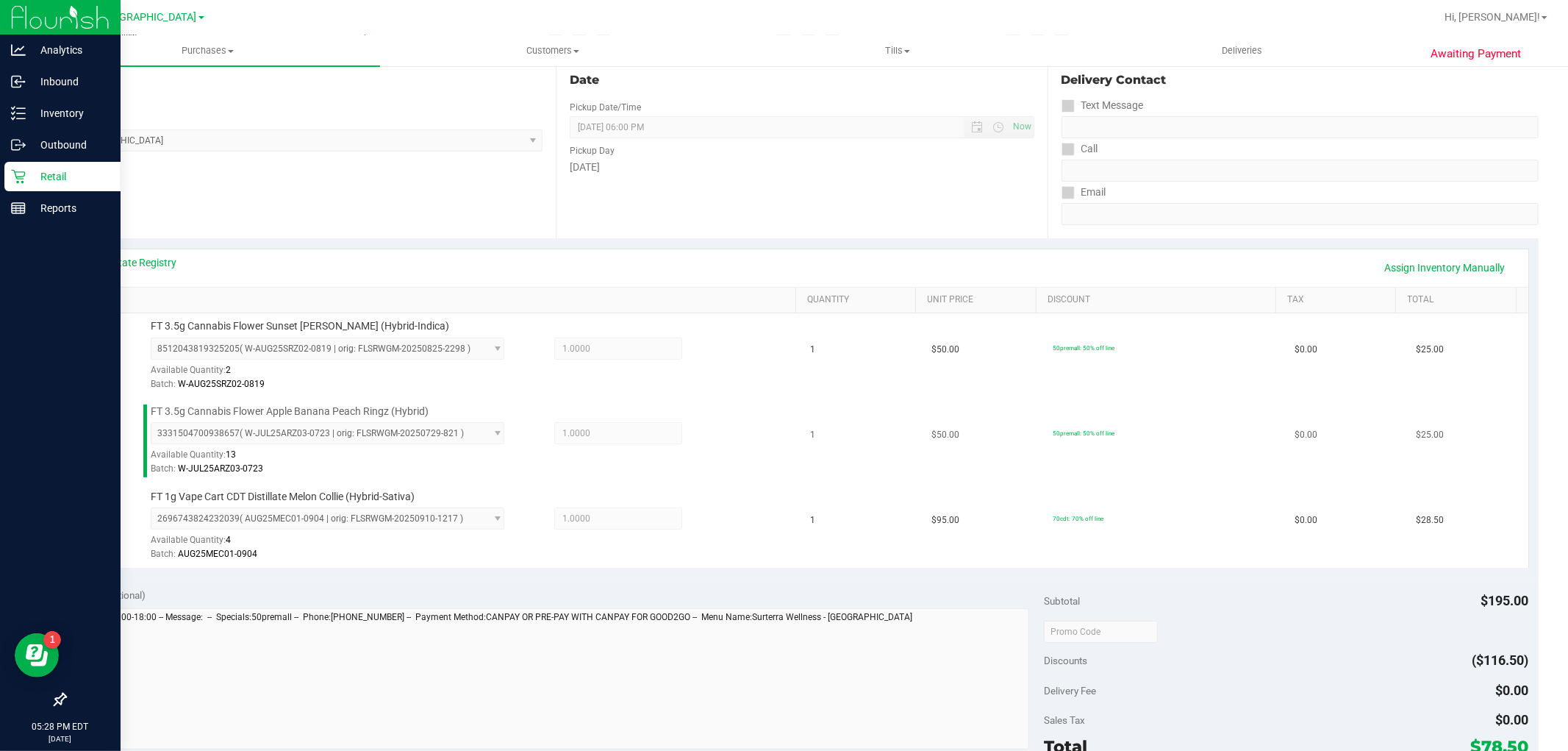
scroll to position [490, 0]
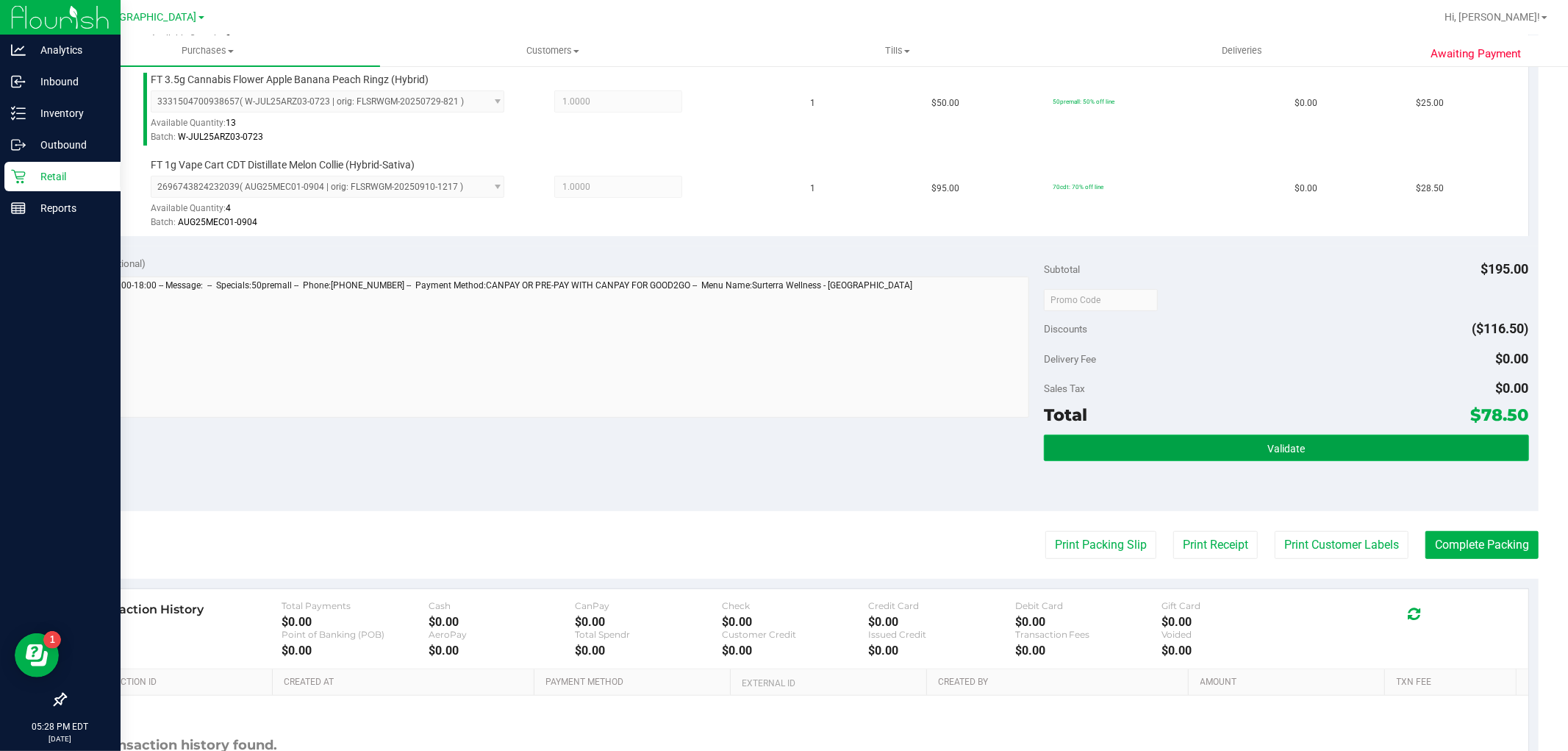
click at [1208, 446] on button "Validate" at bounding box center [1286, 447] width 484 height 27
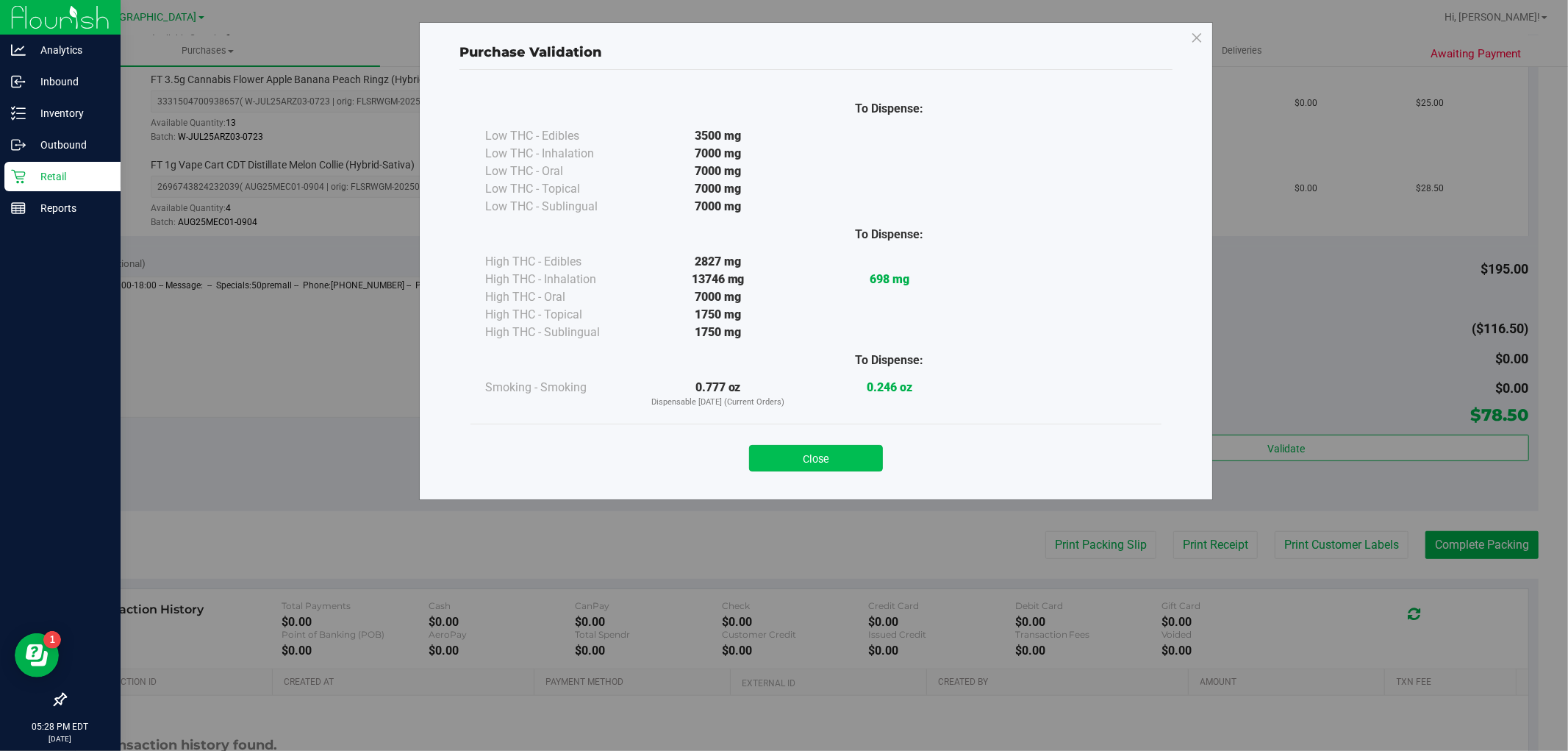
click at [822, 450] on button "Close" at bounding box center [815, 458] width 134 height 27
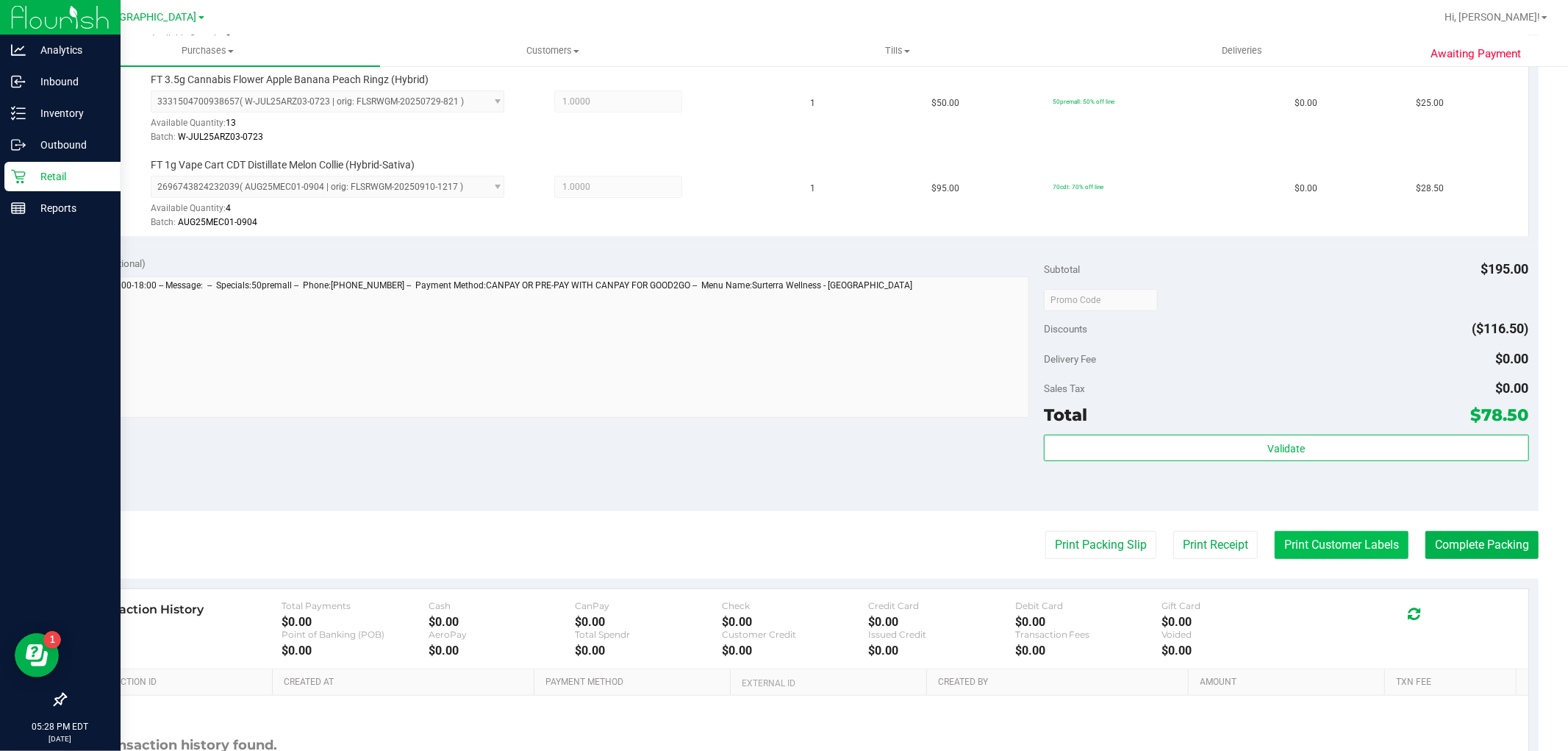
click at [1355, 554] on button "Print Customer Labels" at bounding box center [1341, 545] width 134 height 28
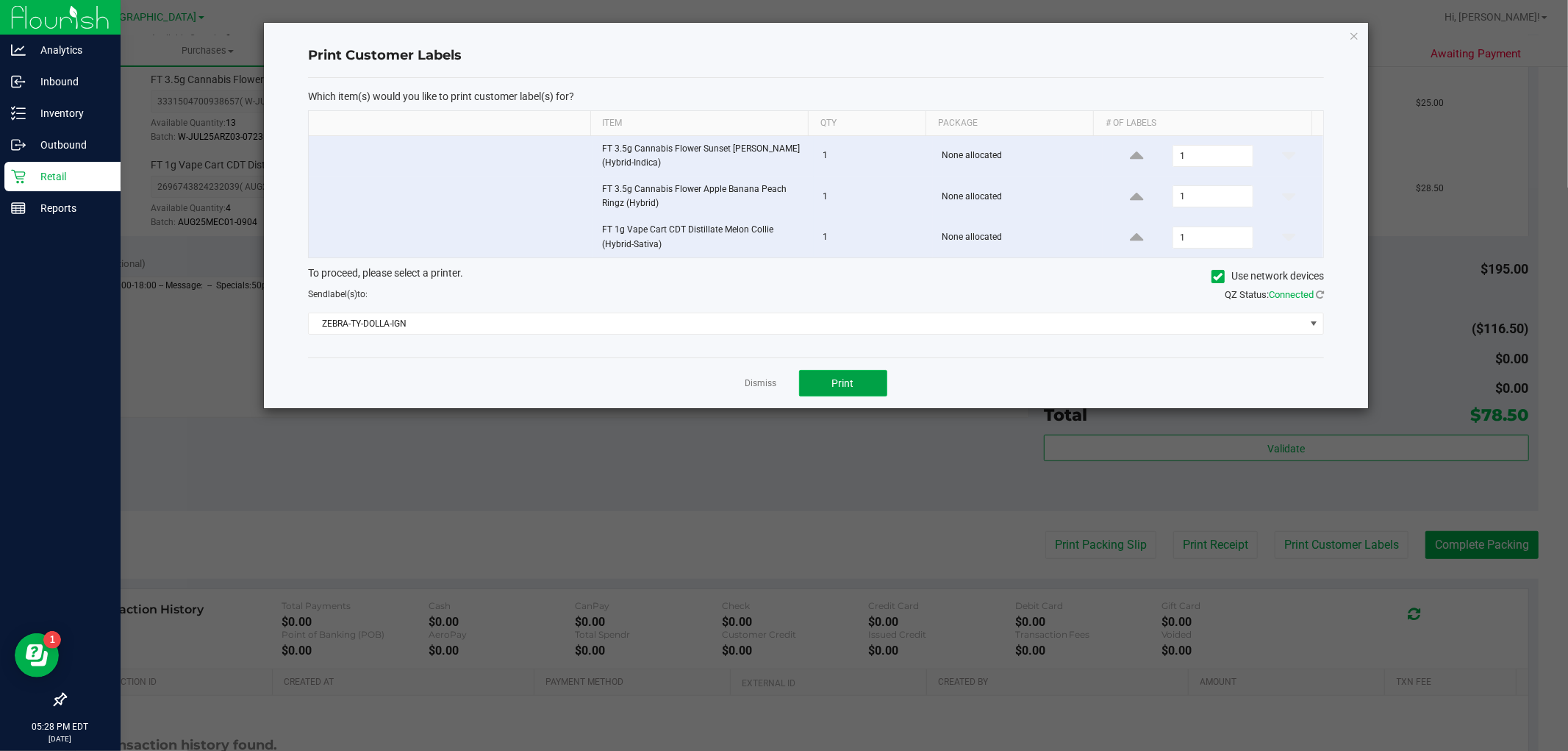
click at [880, 374] on button "Print" at bounding box center [844, 383] width 89 height 27
click at [759, 385] on link "Dismiss" at bounding box center [761, 384] width 31 height 13
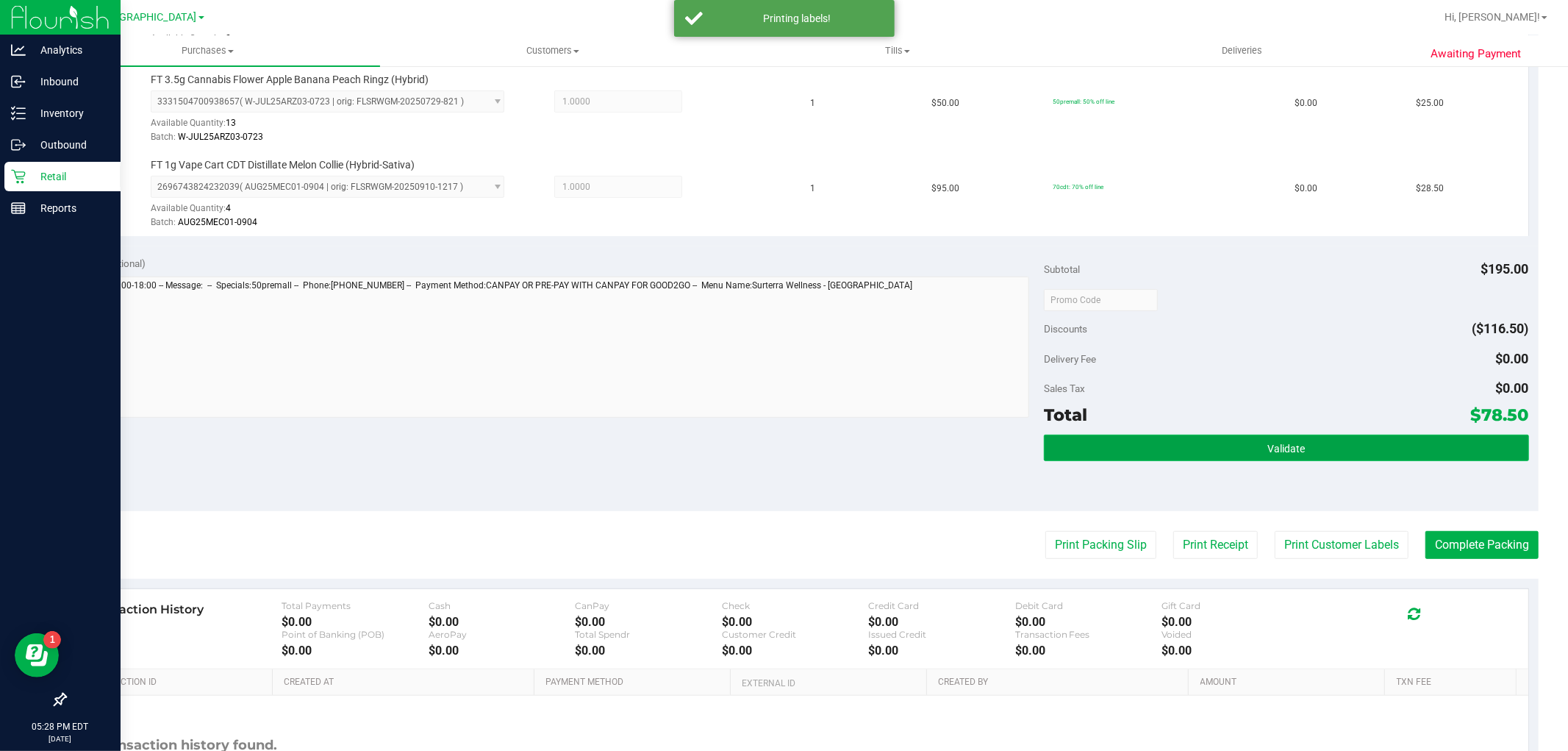
click at [1222, 458] on button "Validate" at bounding box center [1286, 447] width 484 height 27
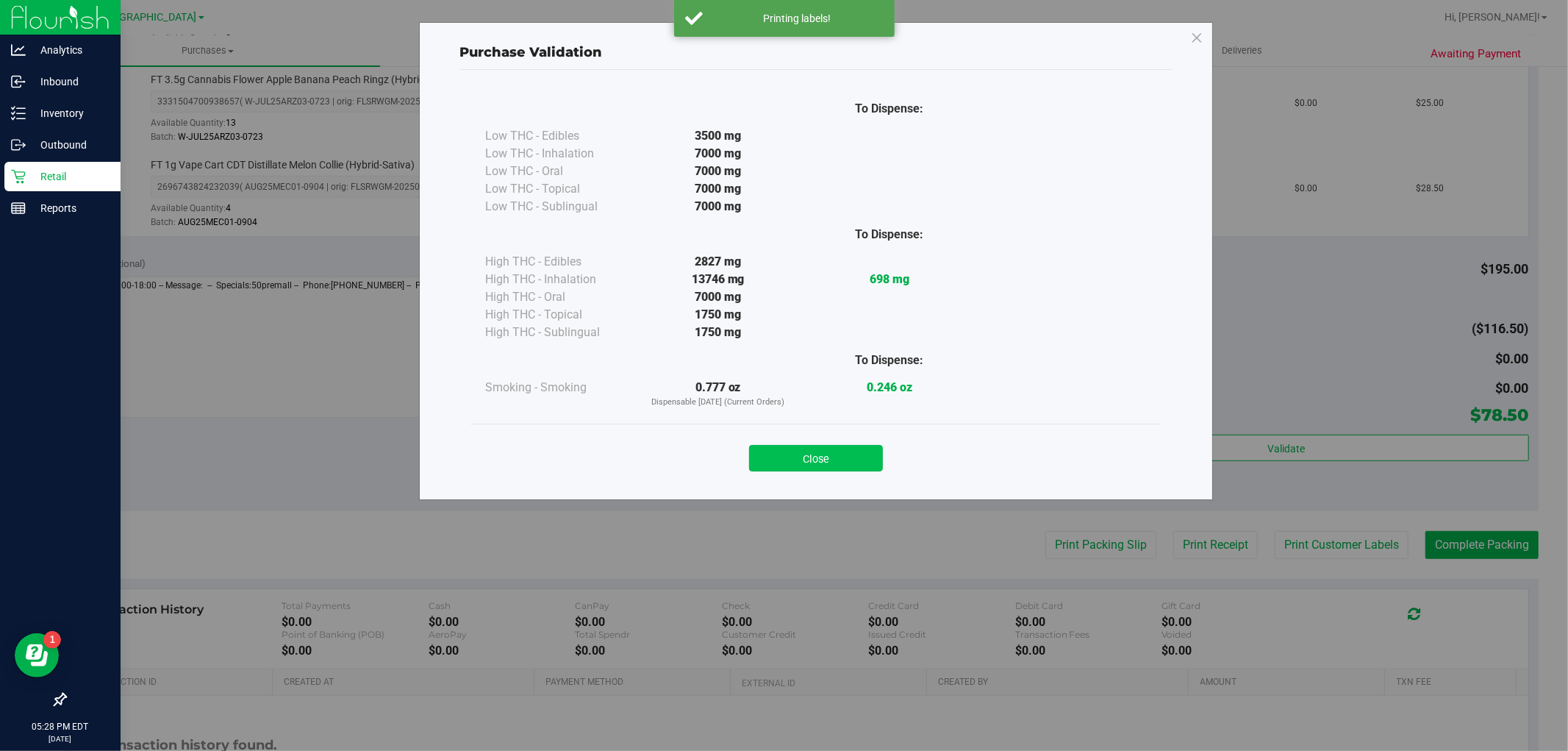
click at [840, 462] on button "Close" at bounding box center [815, 458] width 134 height 27
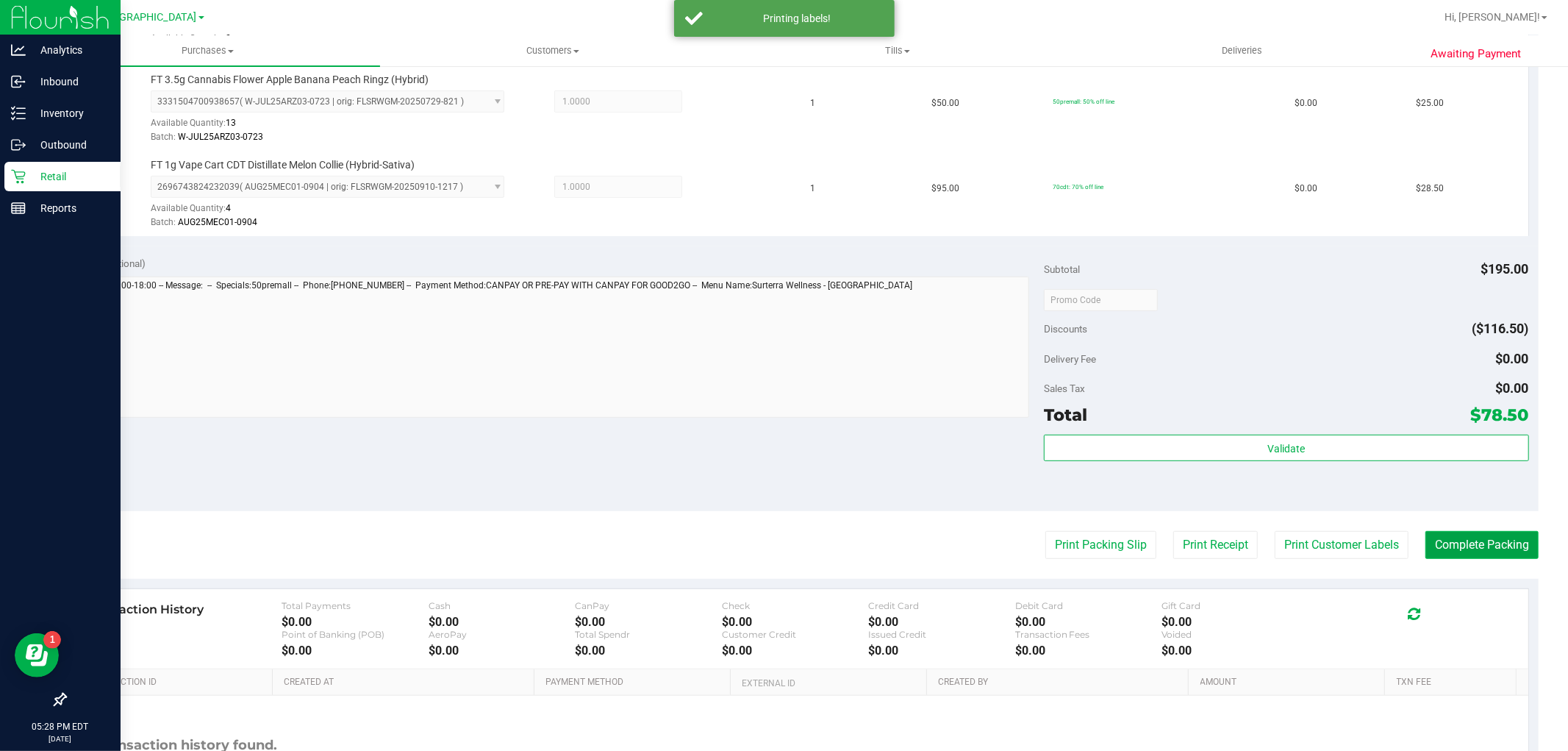
click at [1453, 542] on button "Complete Packing" at bounding box center [1482, 545] width 113 height 28
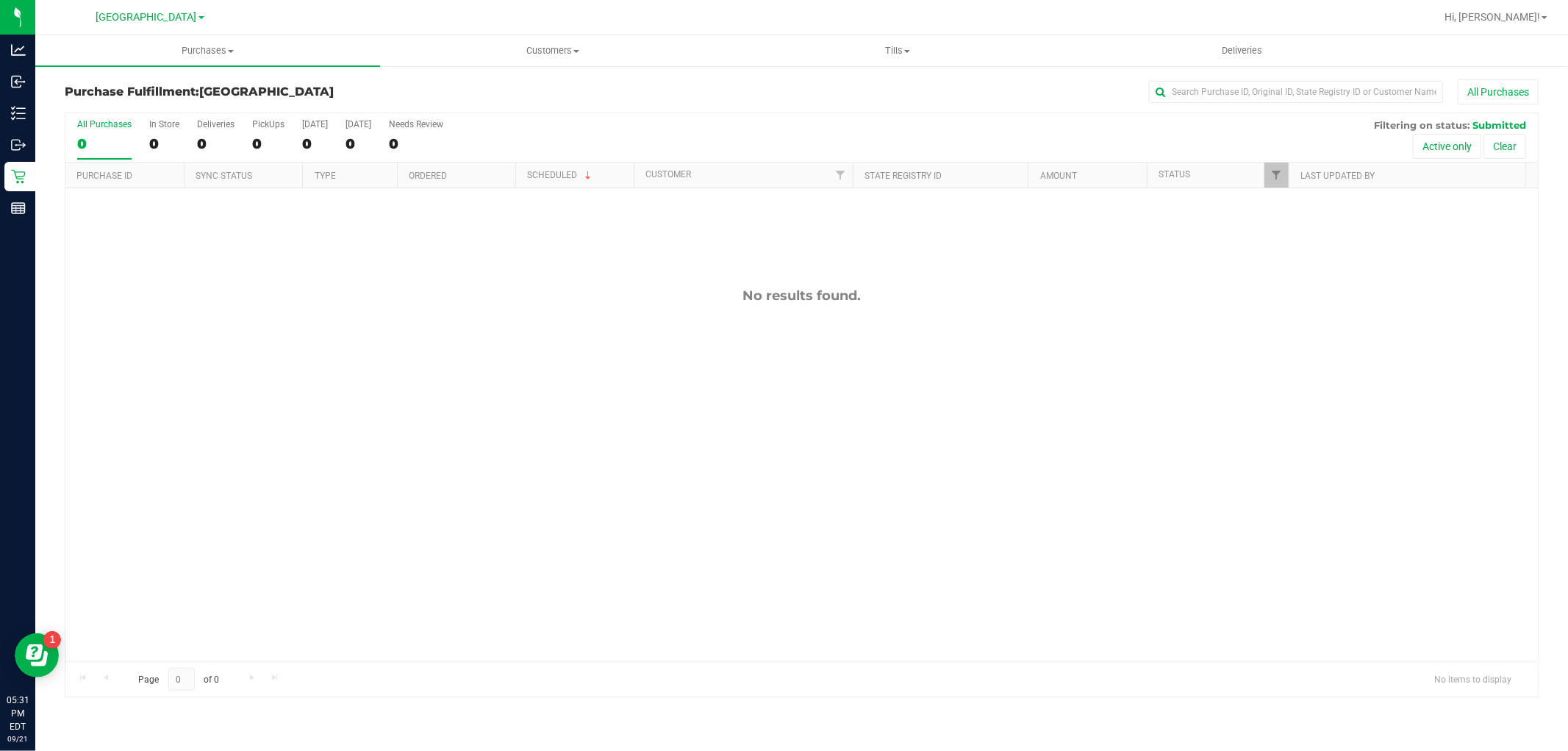
click at [343, 270] on div "No results found." at bounding box center [802, 474] width 1473 height 572
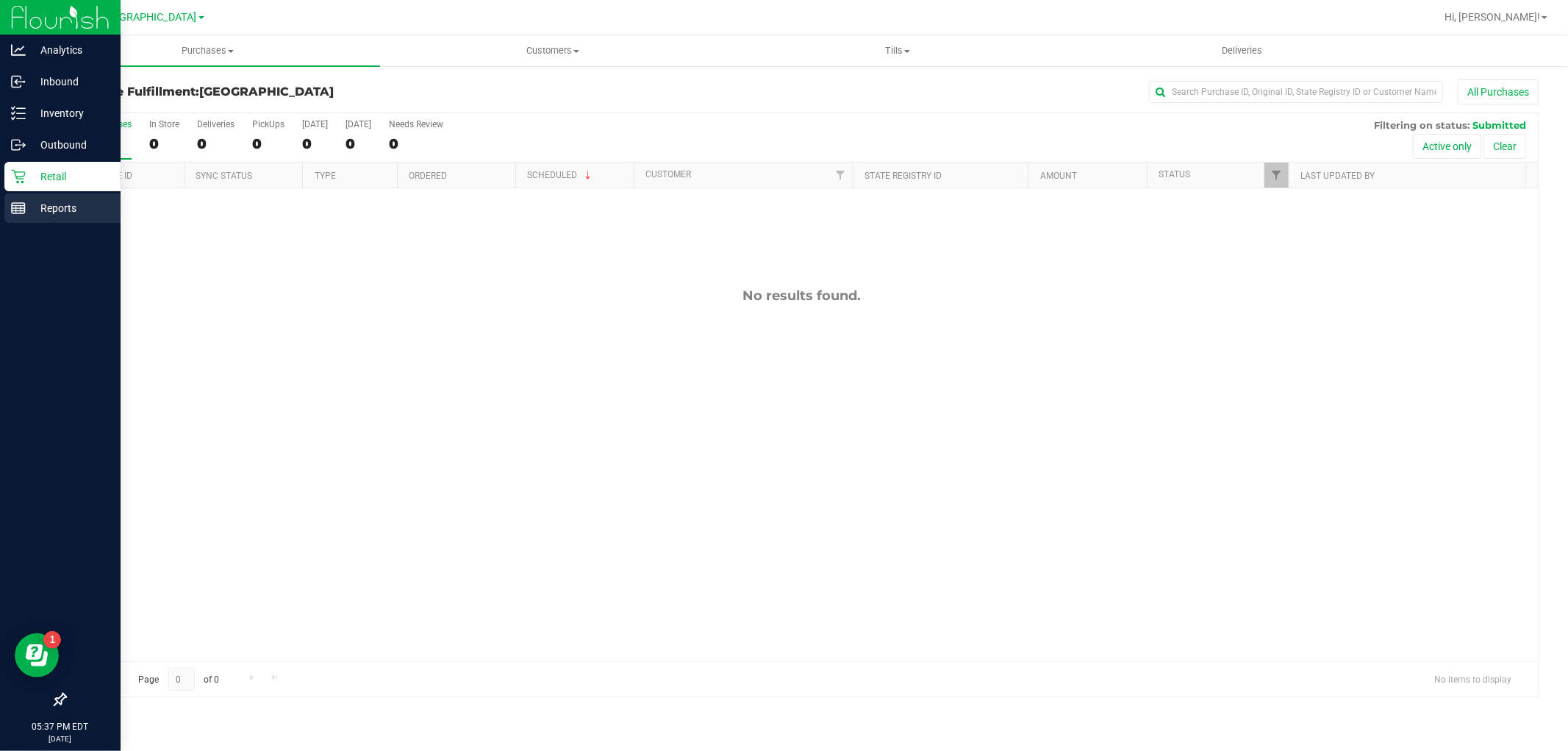
click at [16, 211] on icon at bounding box center [18, 209] width 15 height 15
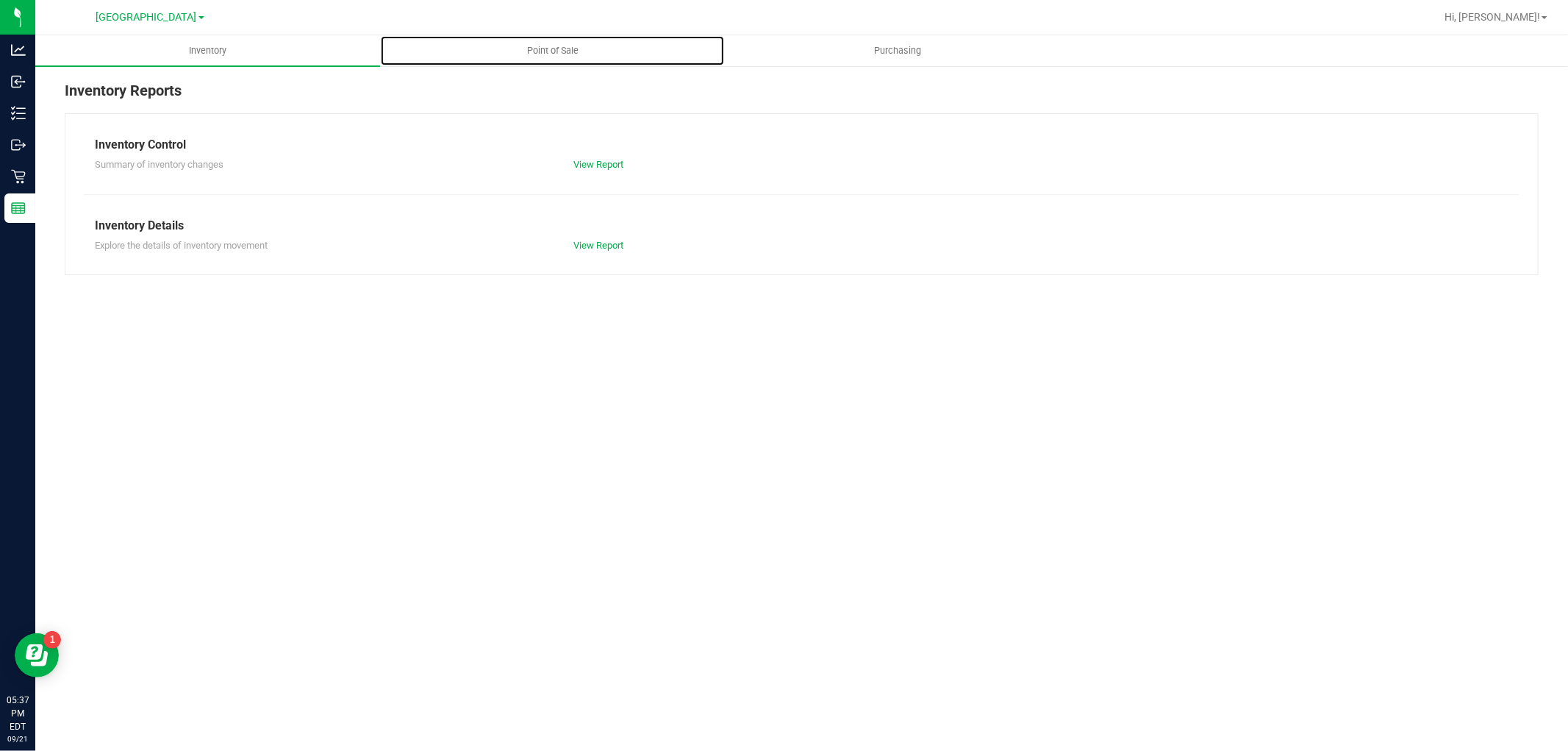
click at [560, 56] on span "Point of Sale" at bounding box center [552, 51] width 91 height 13
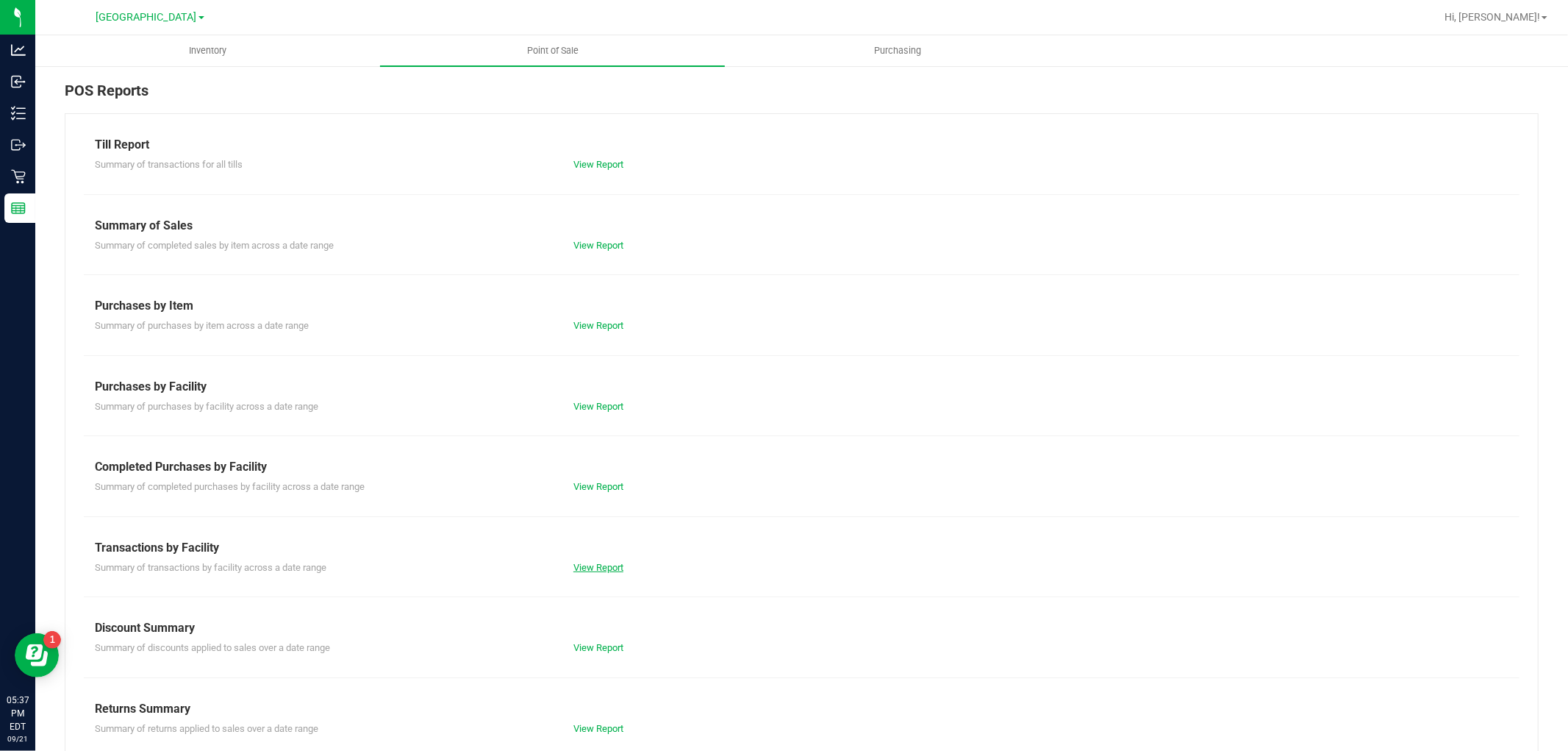
click at [613, 567] on link "View Report" at bounding box center [599, 567] width 50 height 11
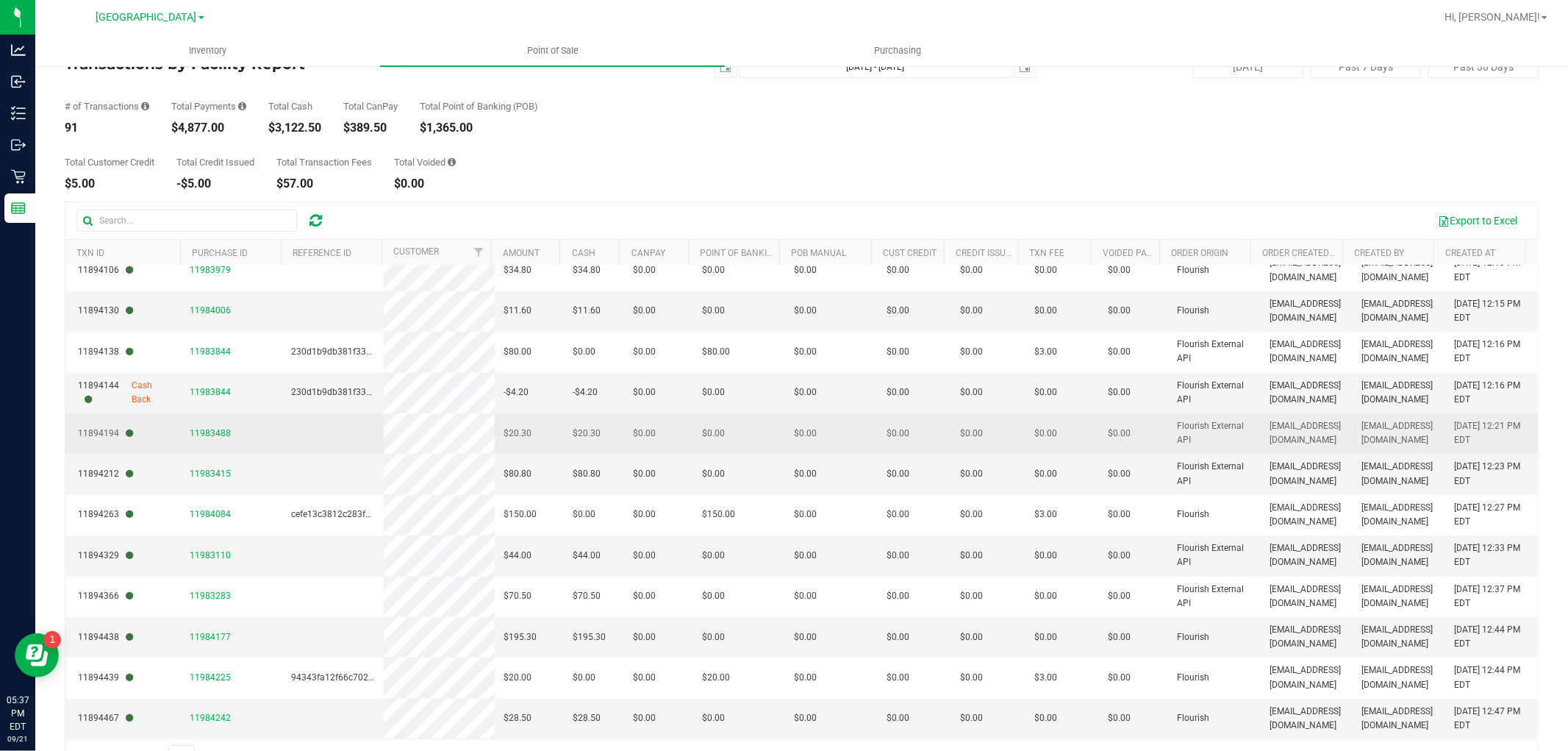
scroll to position [82, 0]
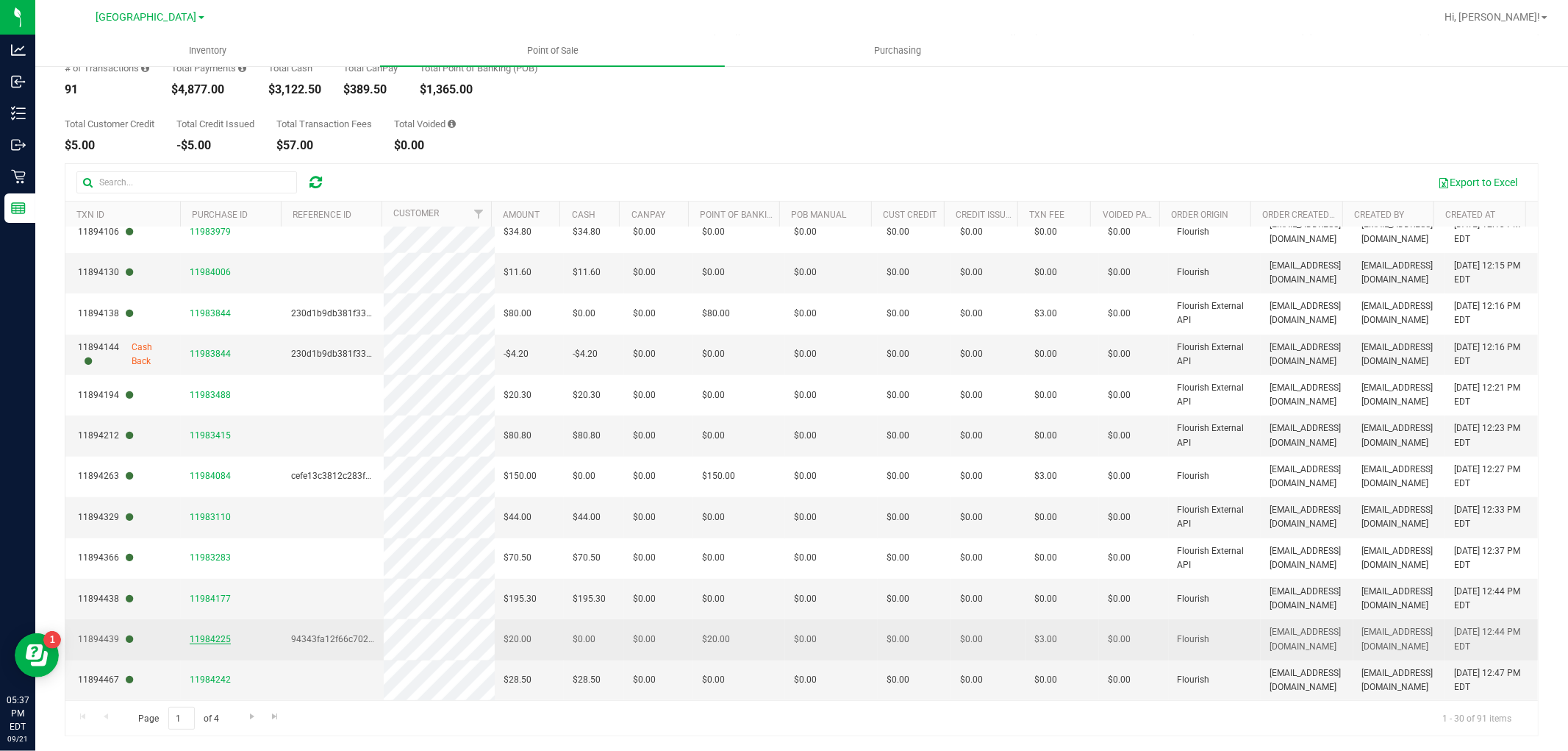
click at [216, 640] on span "11984225" at bounding box center [210, 638] width 42 height 10
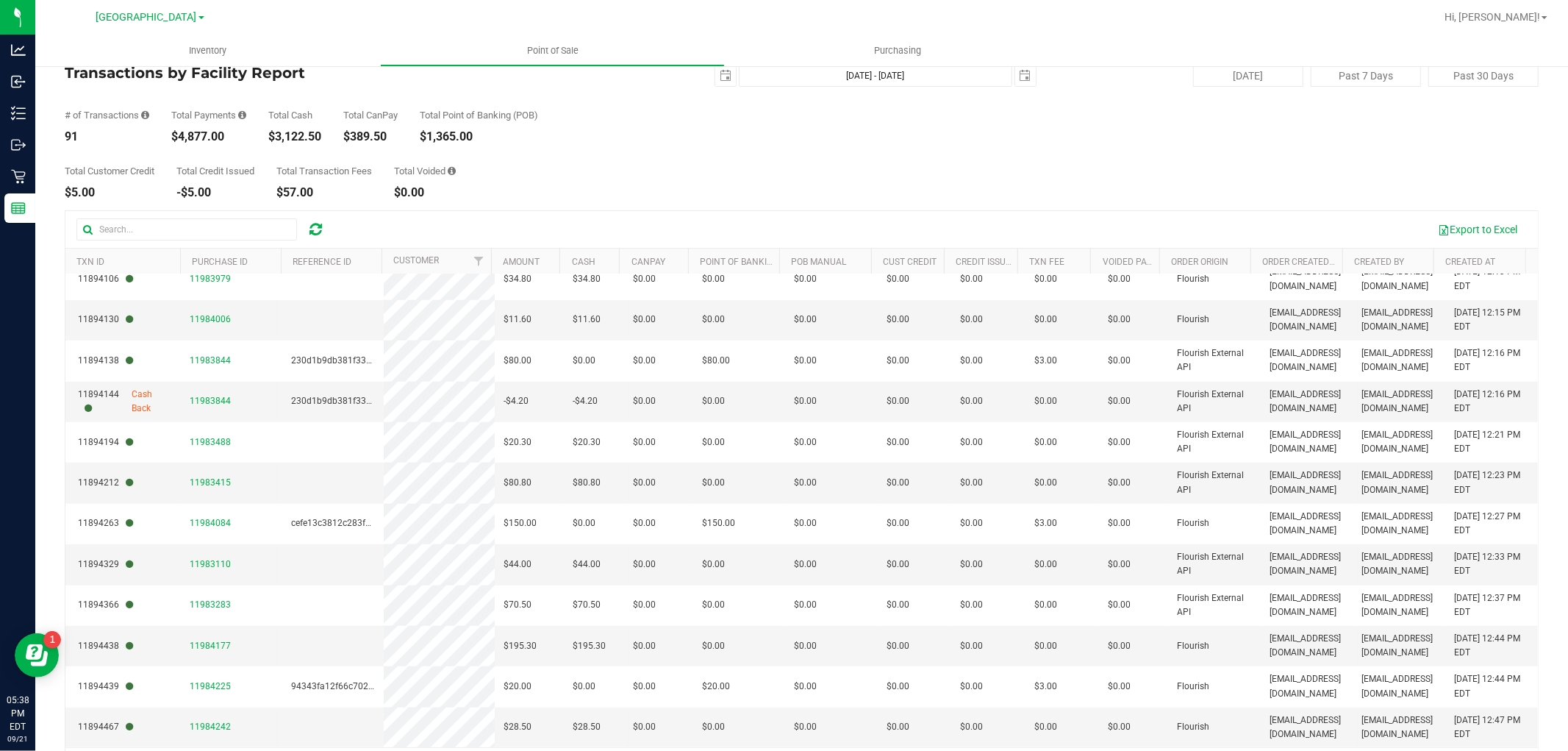
scroll to position [82, 0]
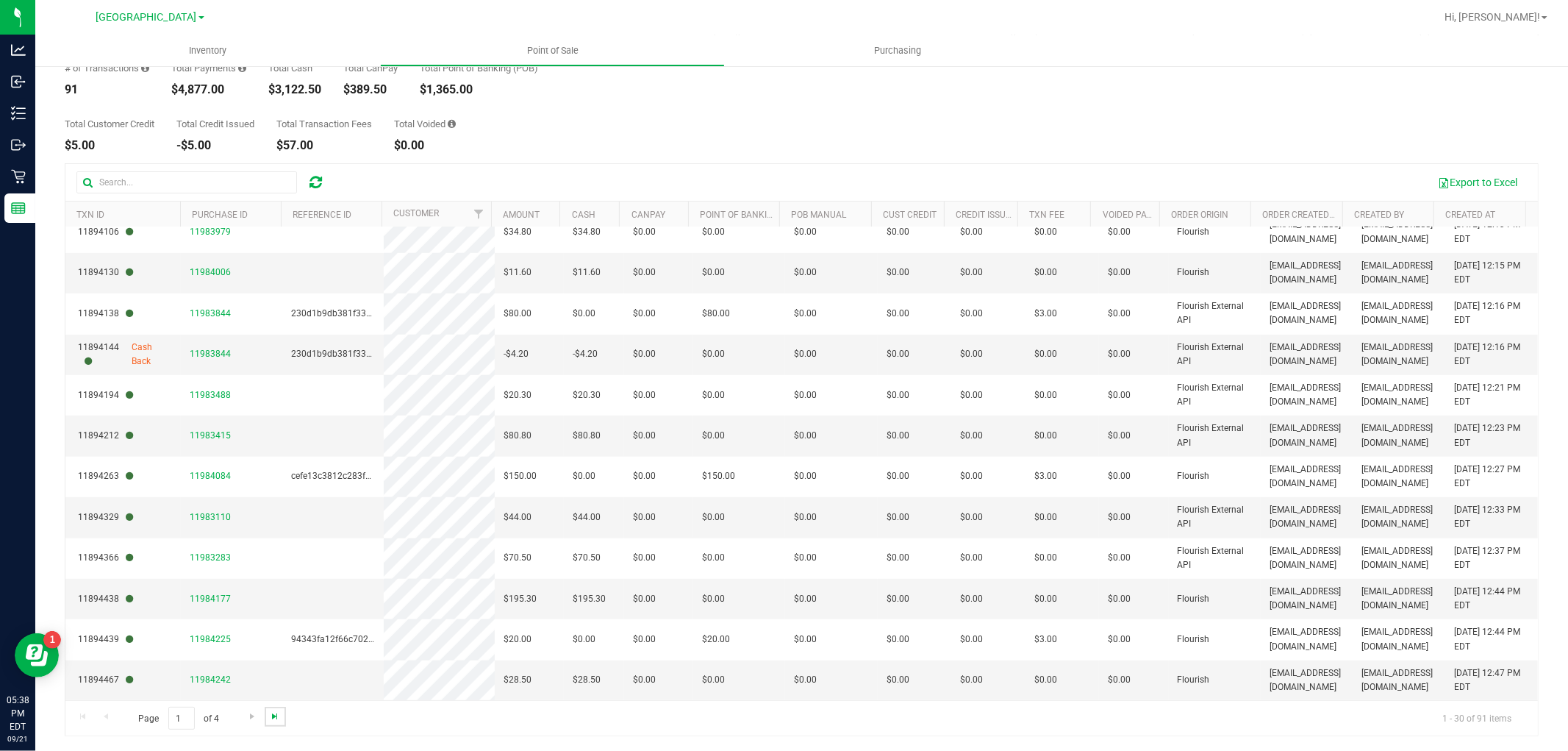
click at [277, 718] on span "Go to the last page" at bounding box center [275, 716] width 12 height 12
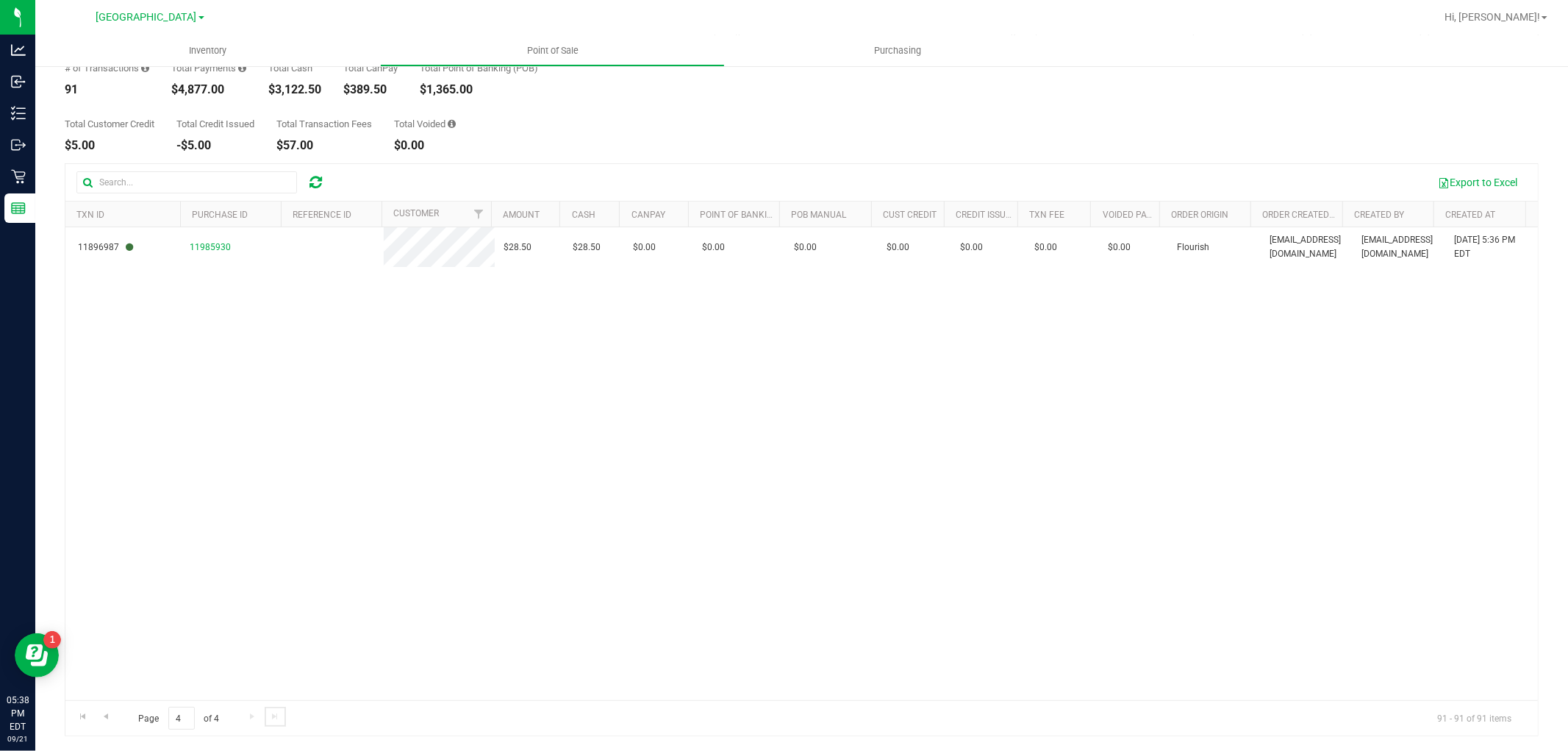
scroll to position [0, 0]
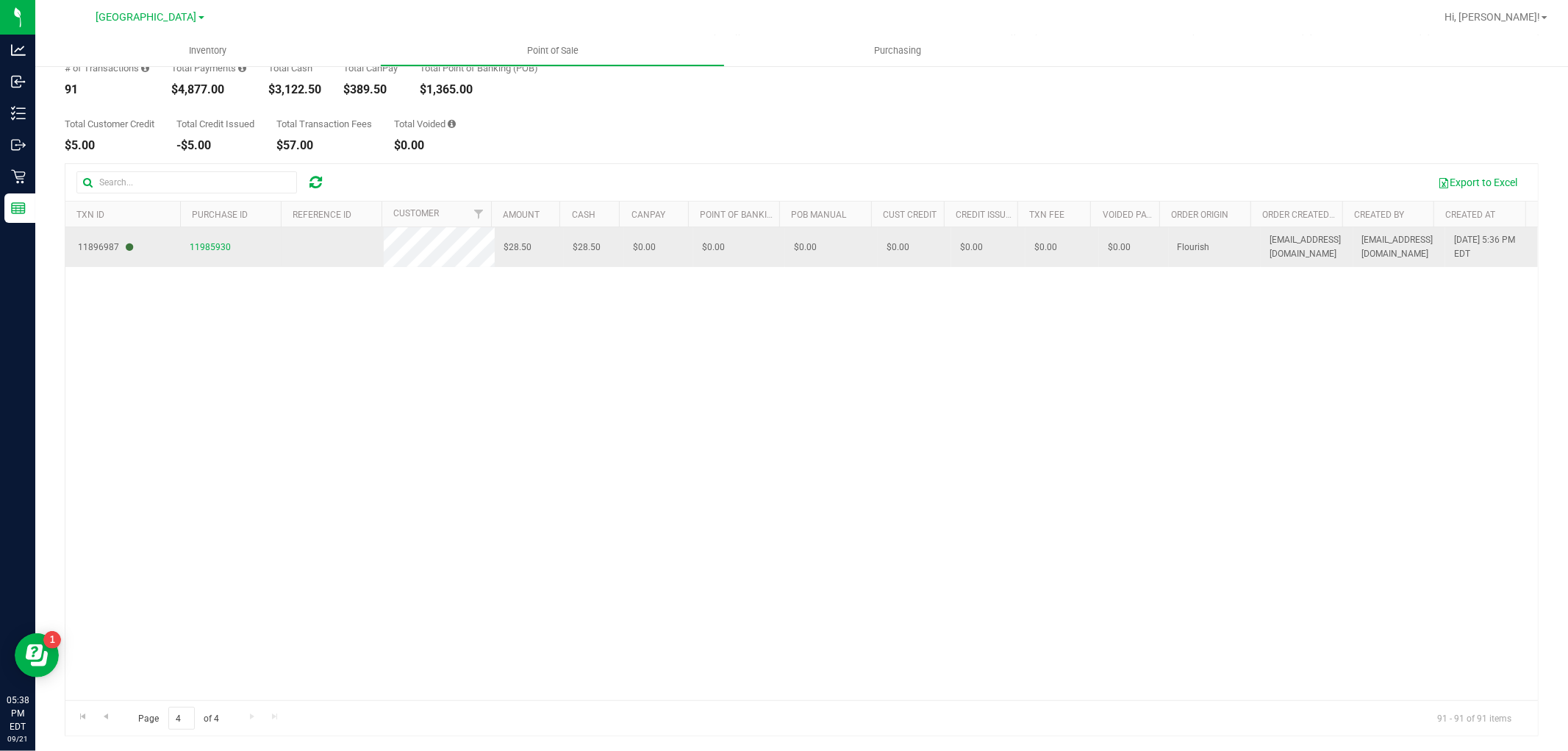
click at [227, 246] on span "11985930" at bounding box center [210, 247] width 42 height 14
click at [215, 248] on span "11985930" at bounding box center [210, 246] width 42 height 10
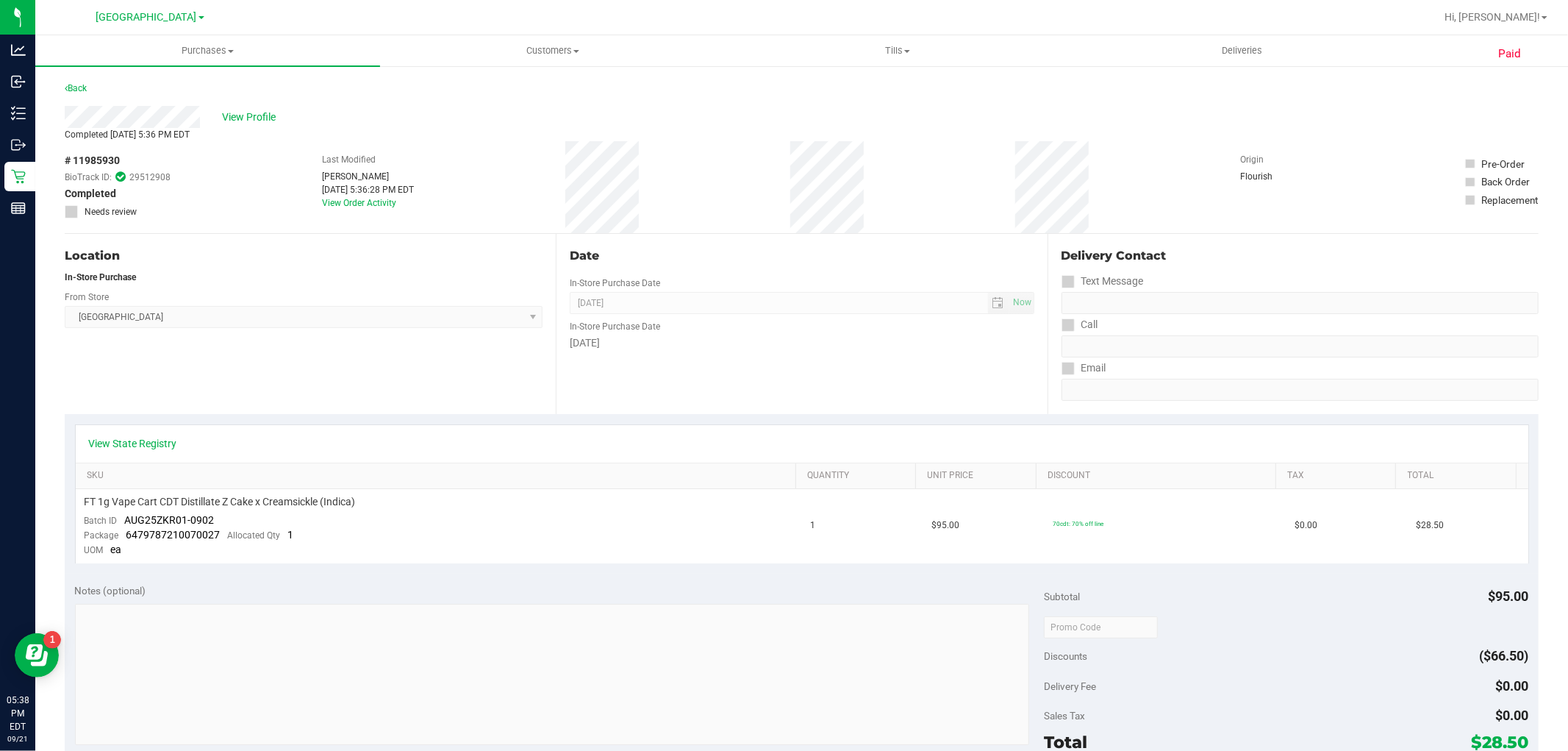
scroll to position [408, 0]
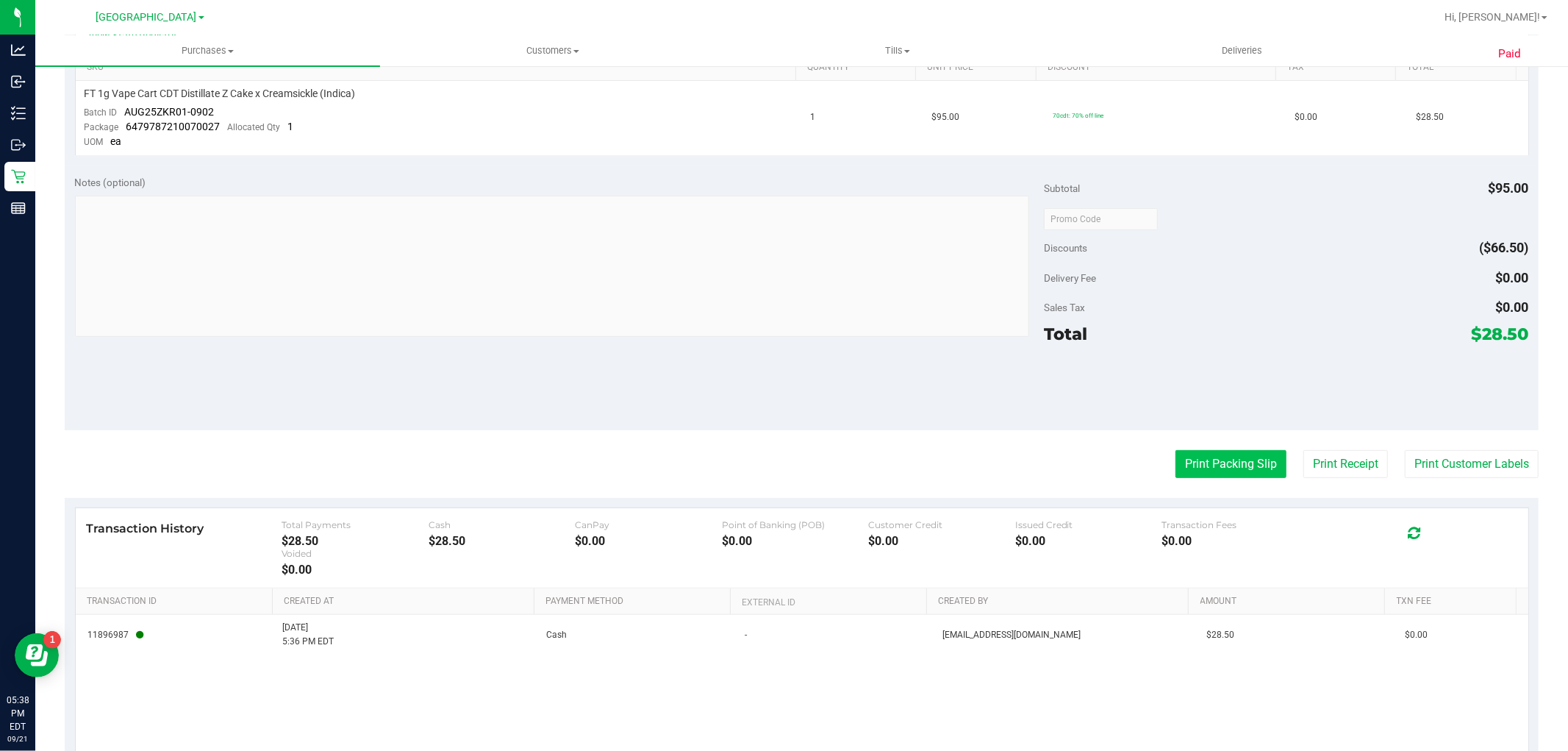
click at [1199, 466] on button "Print Packing Slip" at bounding box center [1231, 464] width 111 height 28
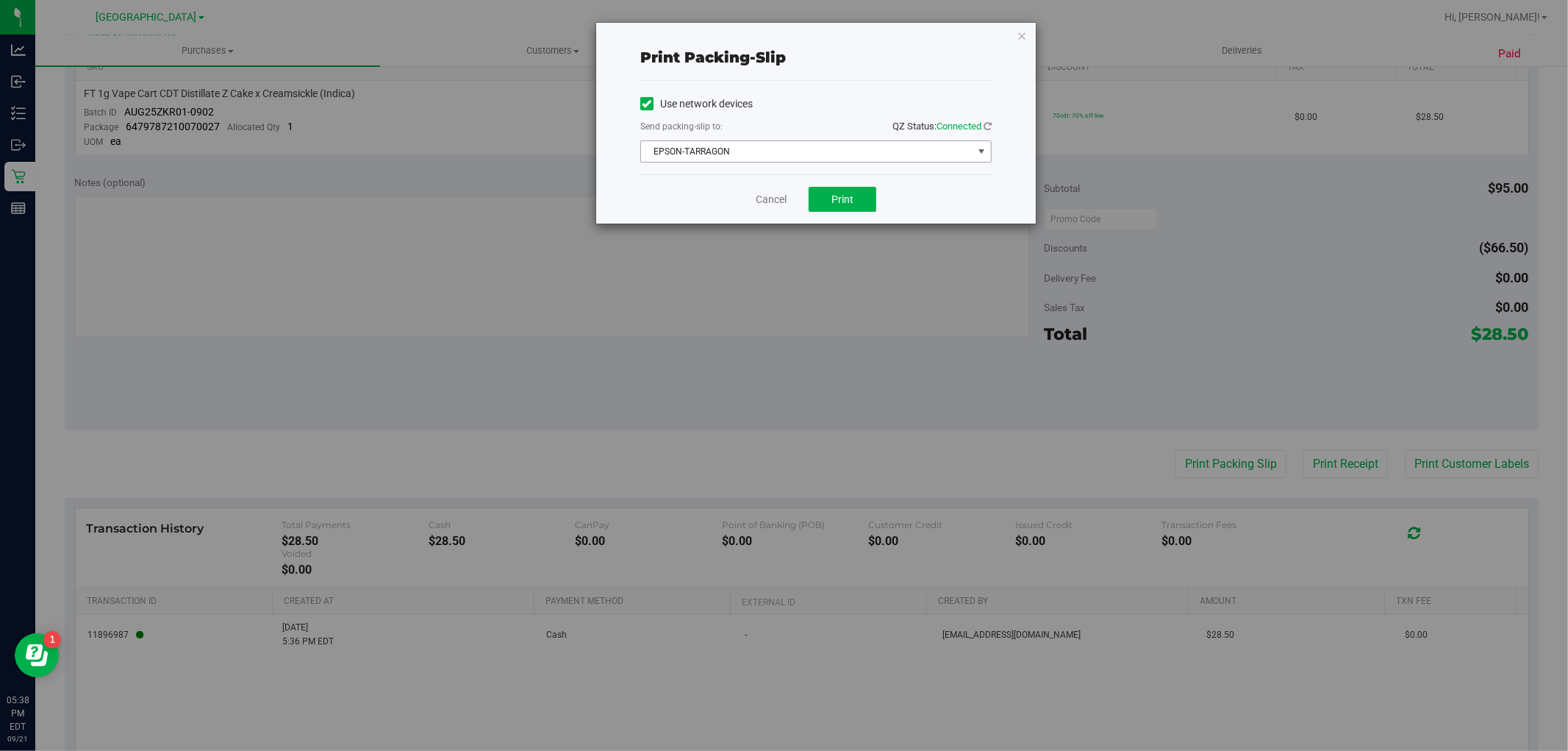
click at [707, 147] on span "EPSON-TARRAGON" at bounding box center [807, 151] width 332 height 20
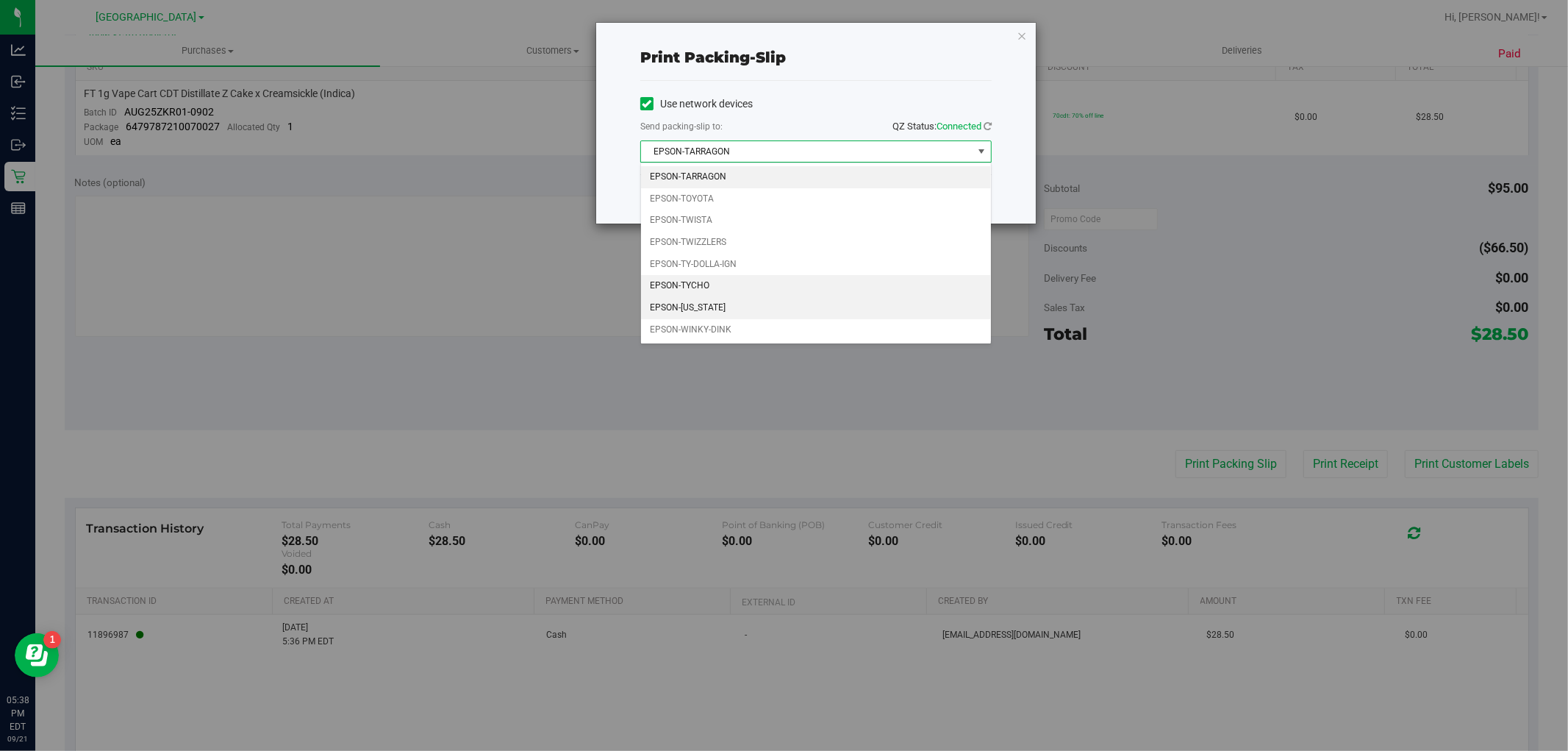
click at [703, 291] on li "EPSON-TYCHO" at bounding box center [815, 286] width 350 height 22
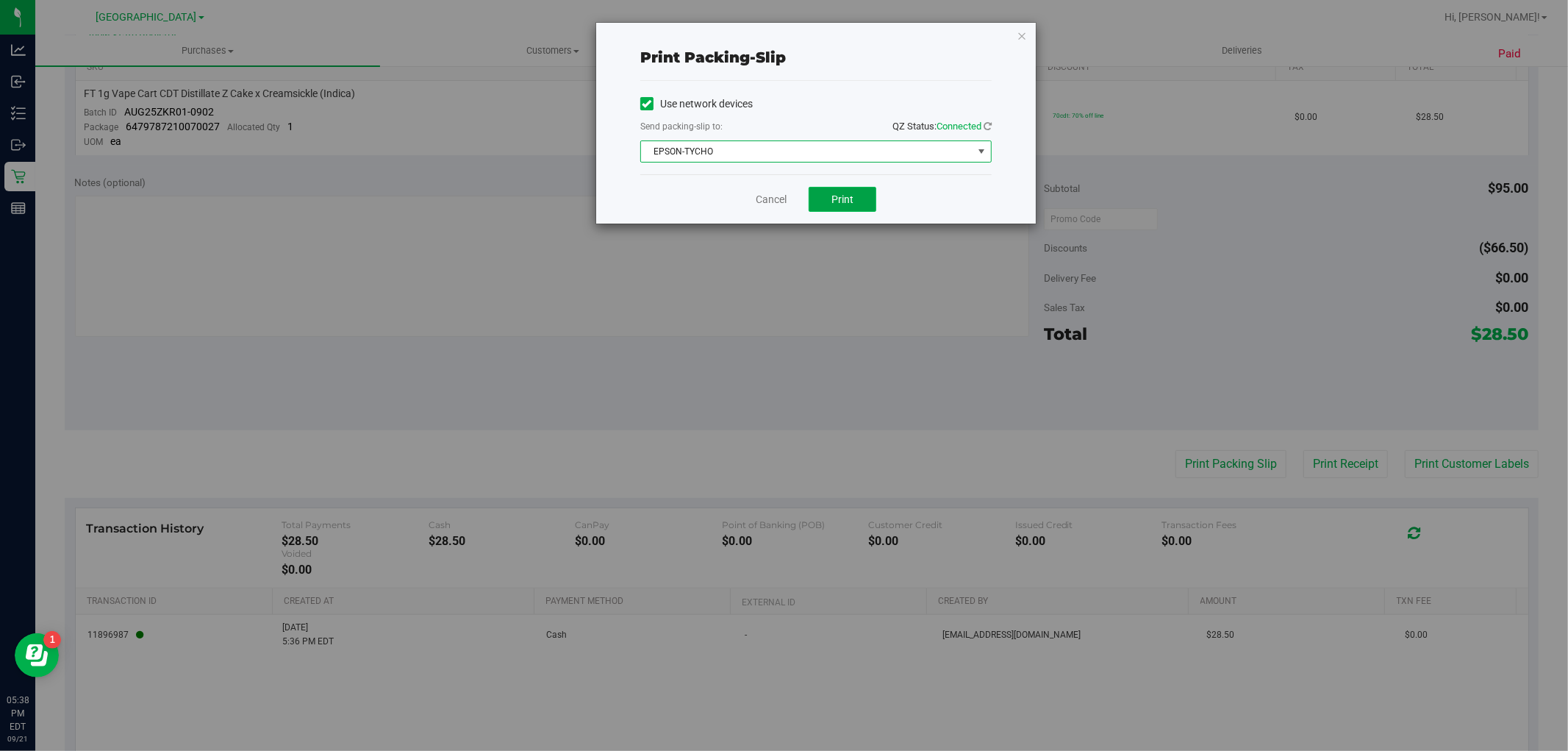
click at [868, 197] on button "Print" at bounding box center [842, 198] width 67 height 25
click at [782, 202] on link "Cancel" at bounding box center [771, 199] width 30 height 16
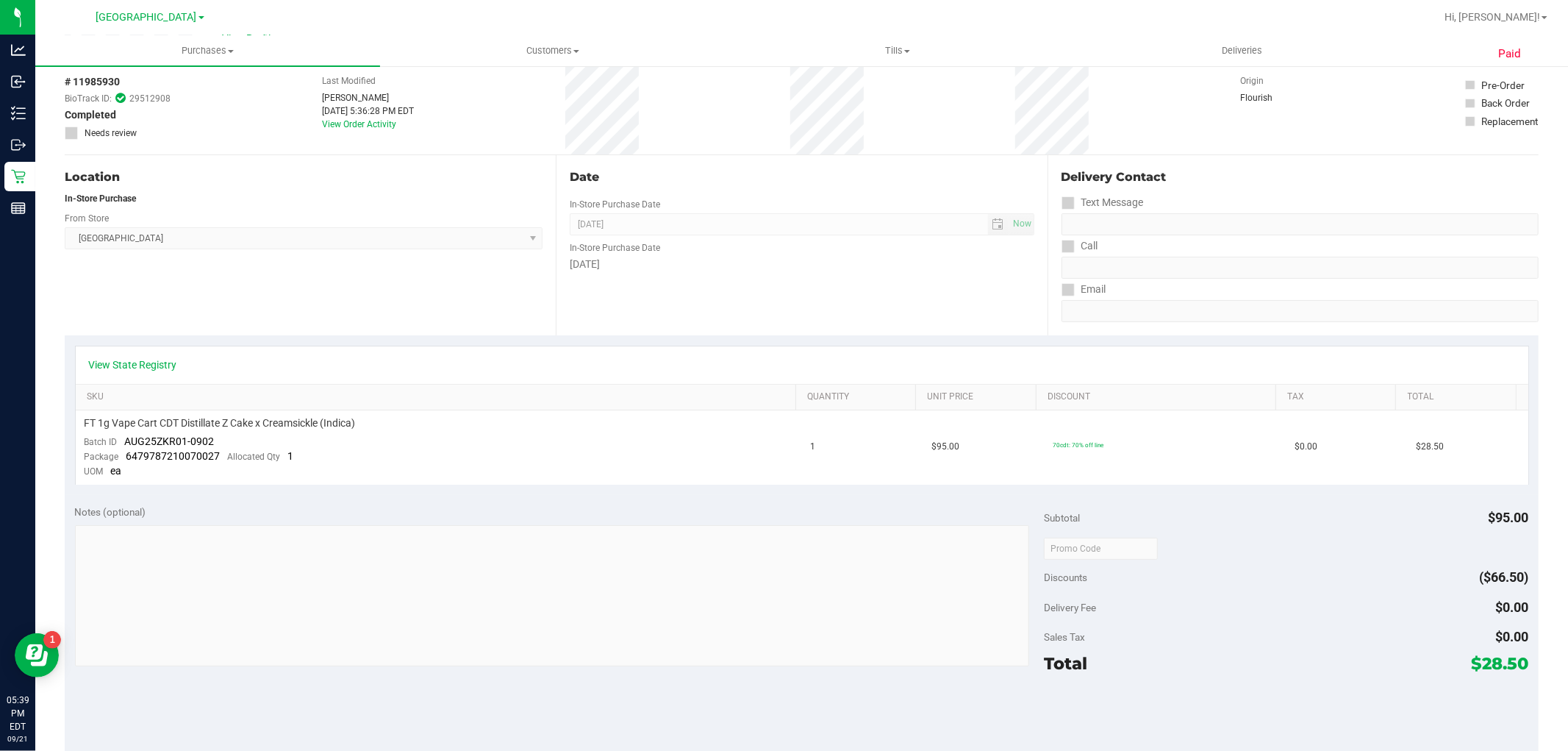
scroll to position [0, 0]
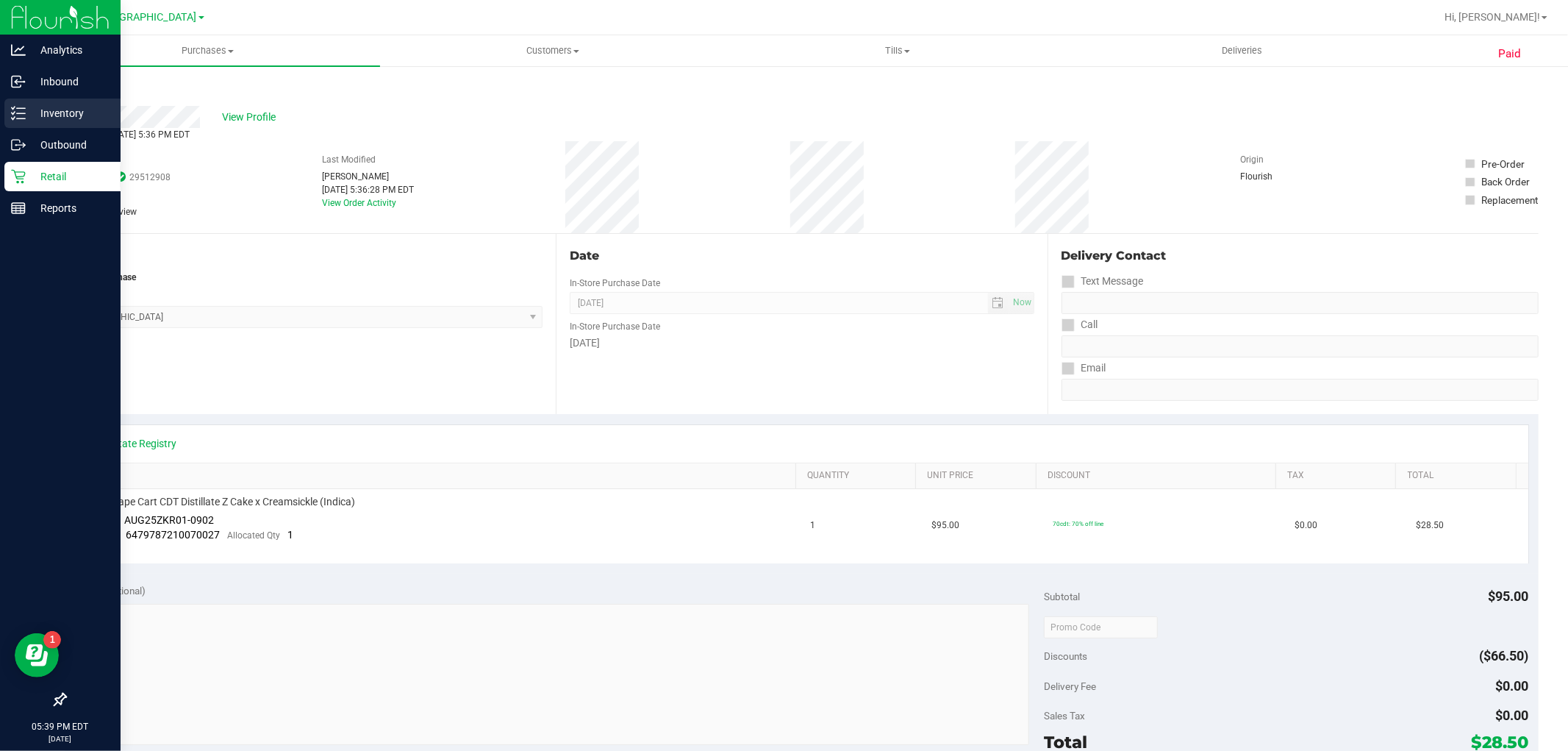
click at [75, 114] on p "Inventory" at bounding box center [70, 113] width 89 height 18
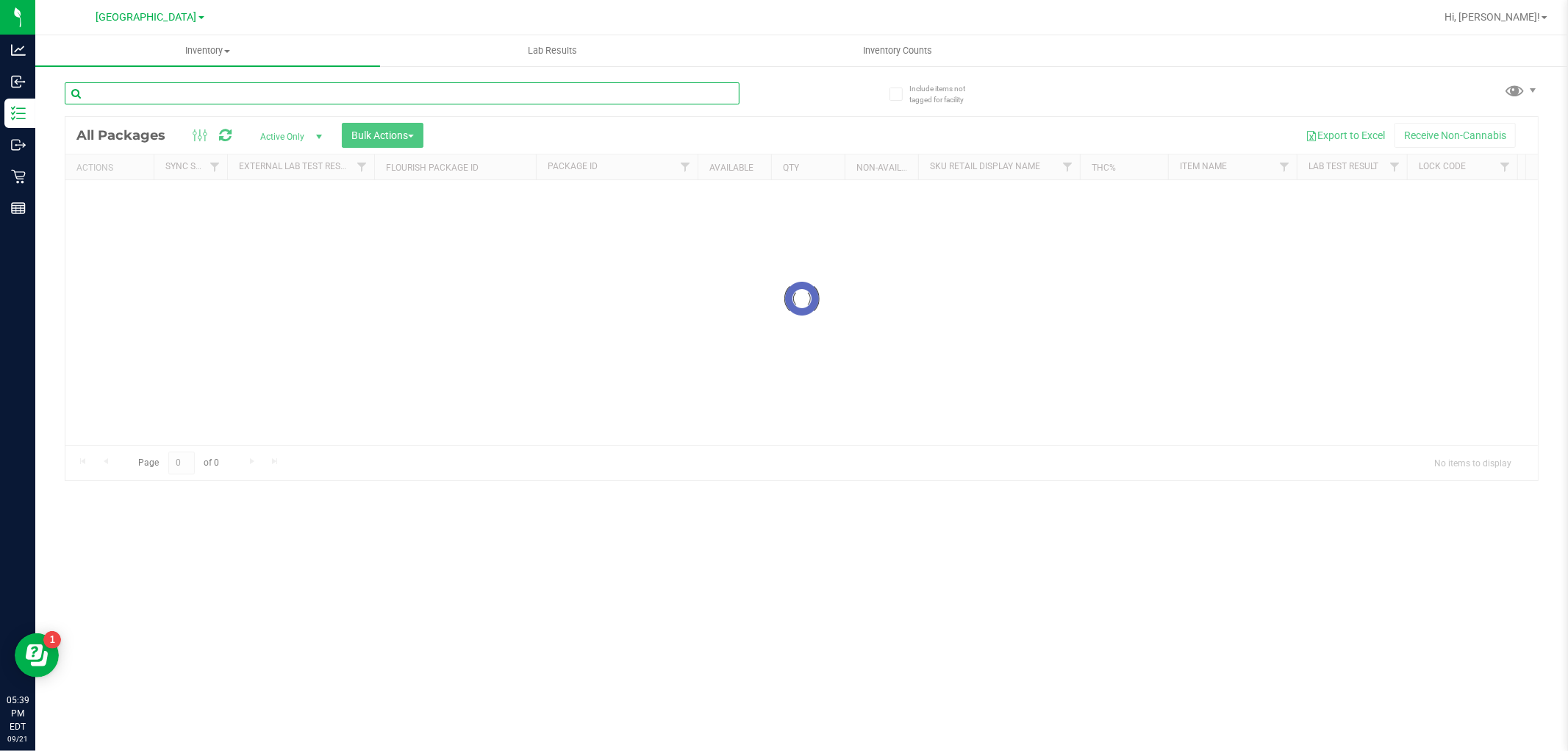
click at [448, 92] on input "text" at bounding box center [402, 93] width 675 height 22
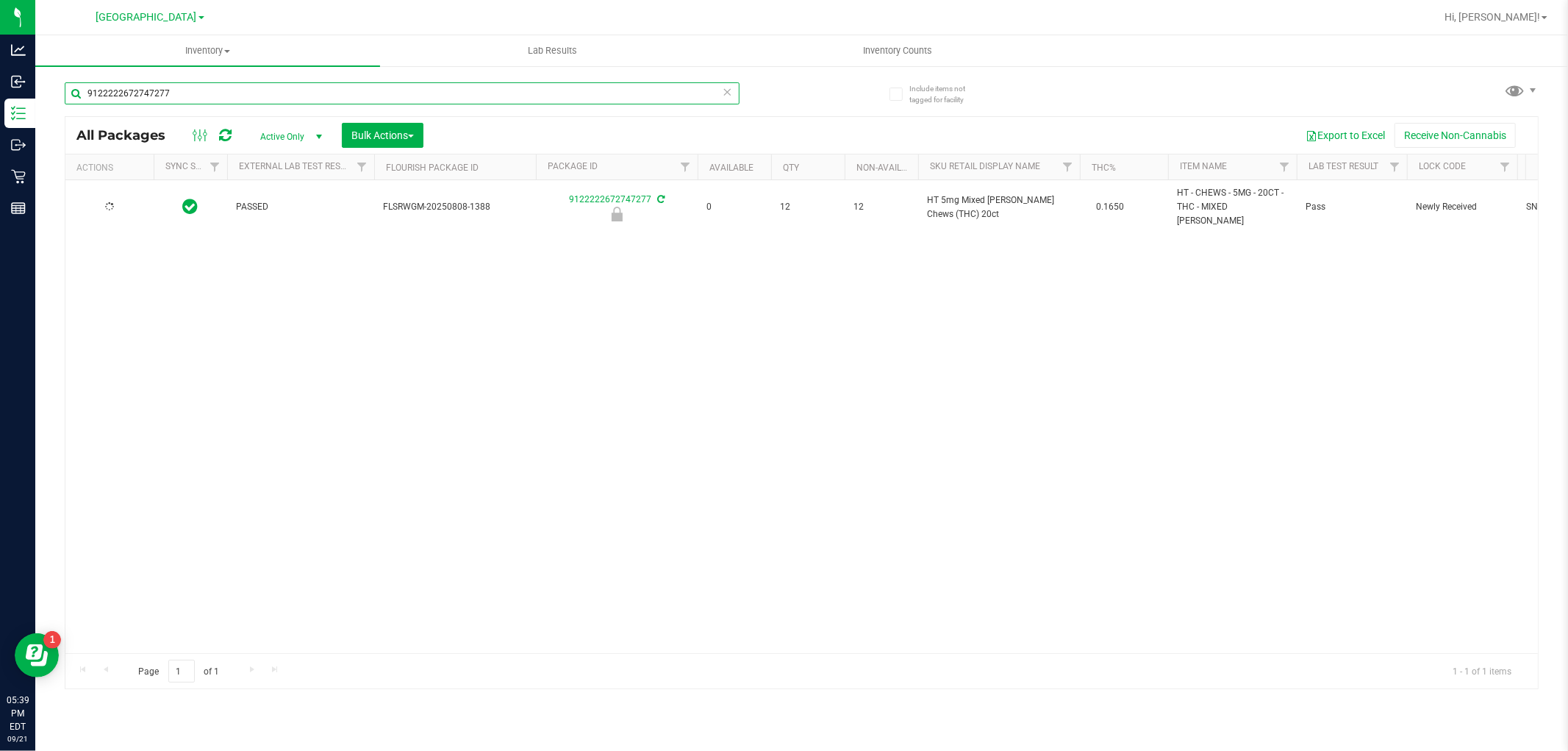
type input "9122222672747277"
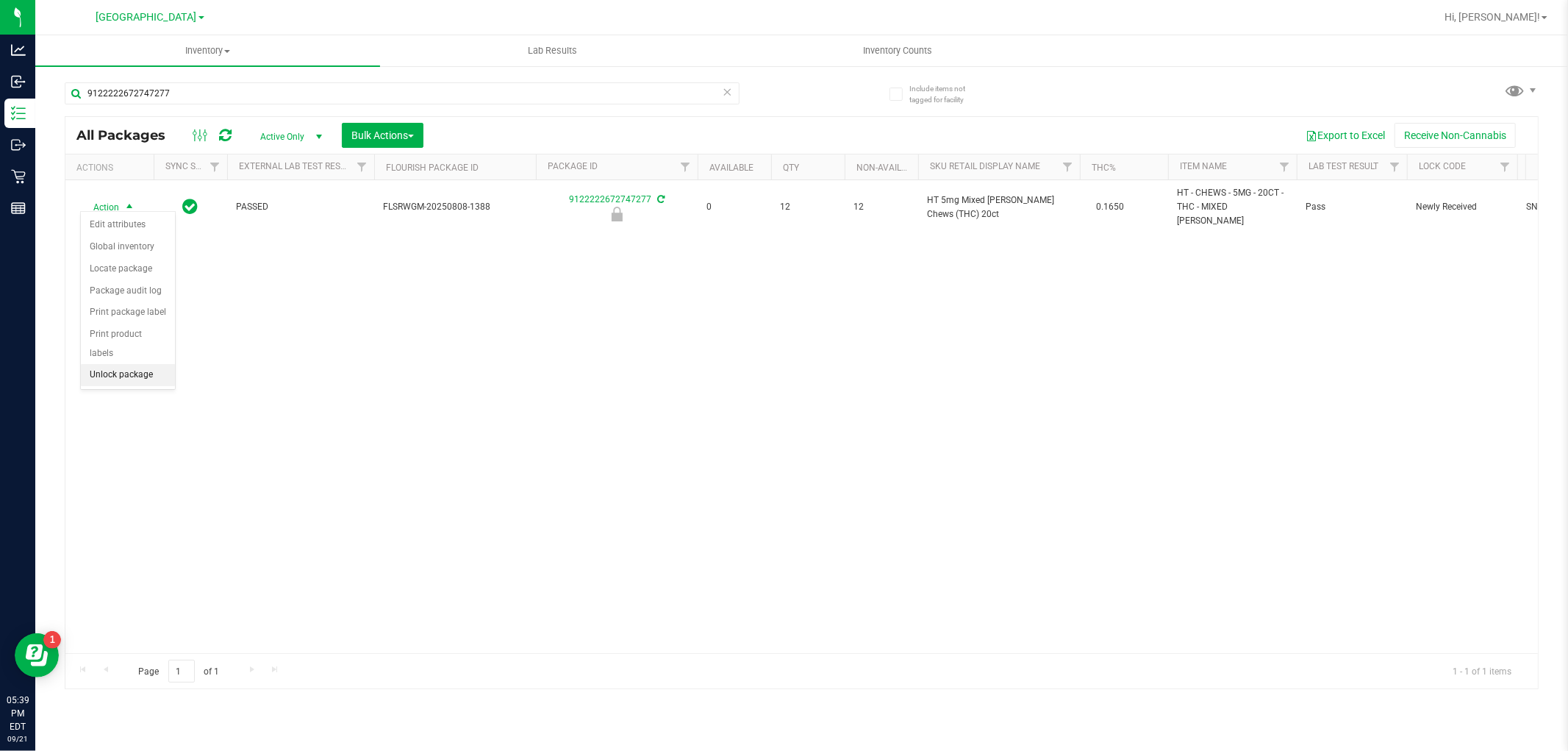
click at [147, 377] on li "Unlock package" at bounding box center [128, 376] width 94 height 22
